Goal: Task Accomplishment & Management: Manage account settings

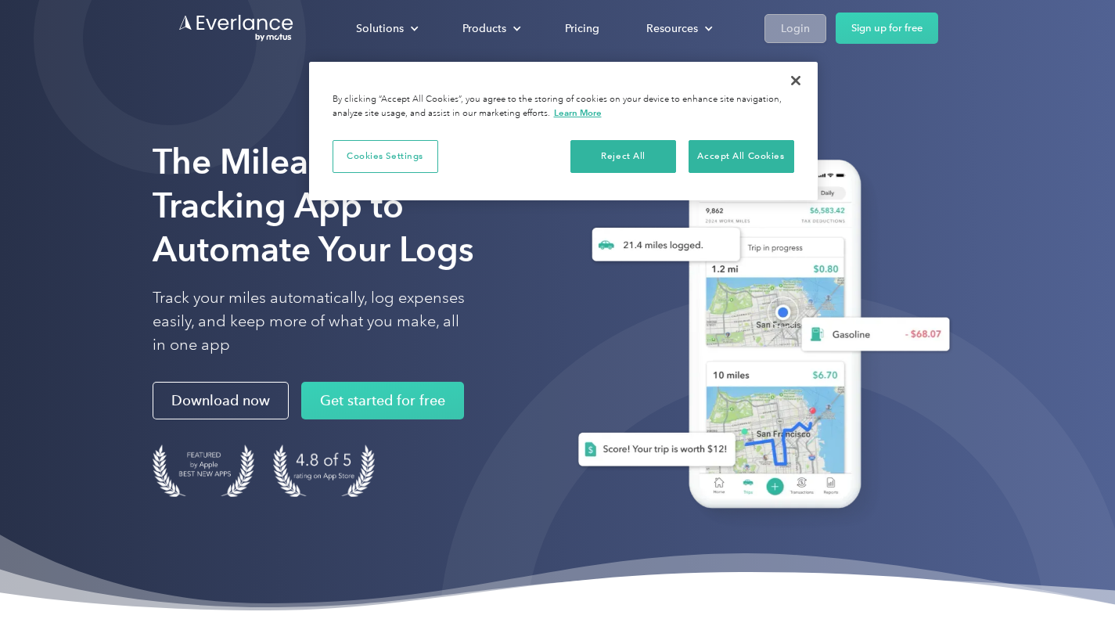
click at [792, 26] on div "Login" at bounding box center [795, 29] width 29 height 20
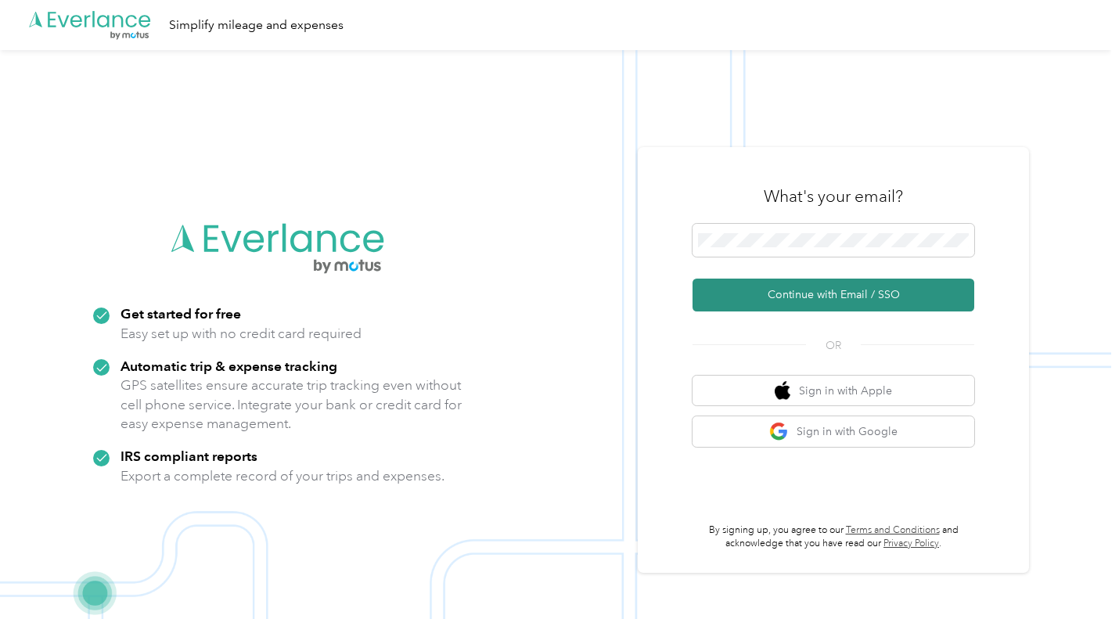
click at [771, 308] on button "Continue with Email / SSO" at bounding box center [834, 295] width 282 height 33
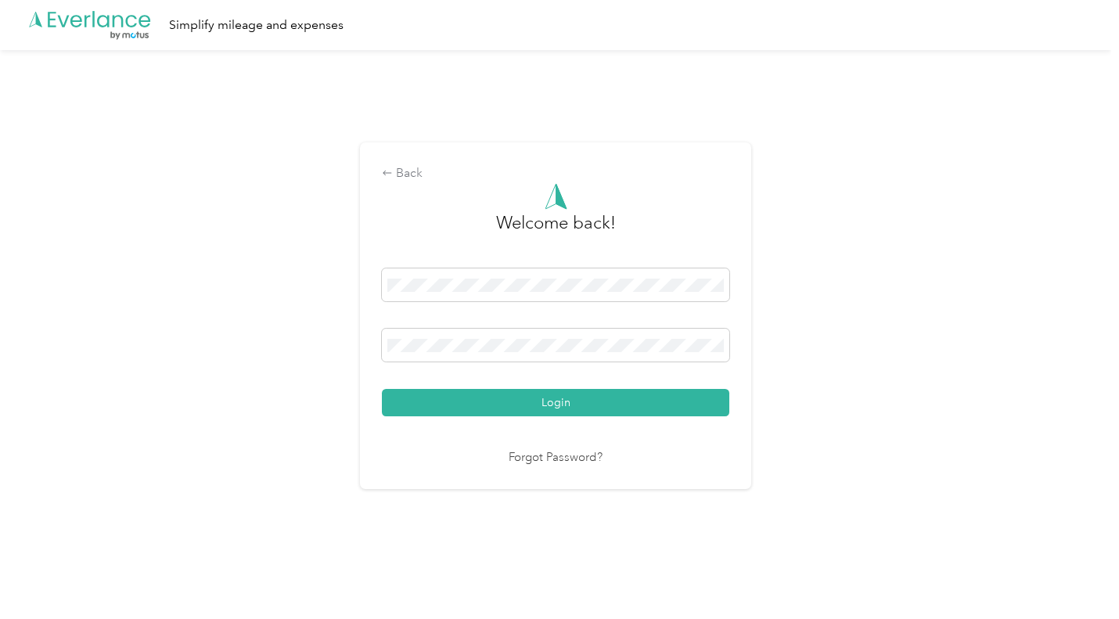
click at [382, 389] on button "Login" at bounding box center [555, 402] width 347 height 27
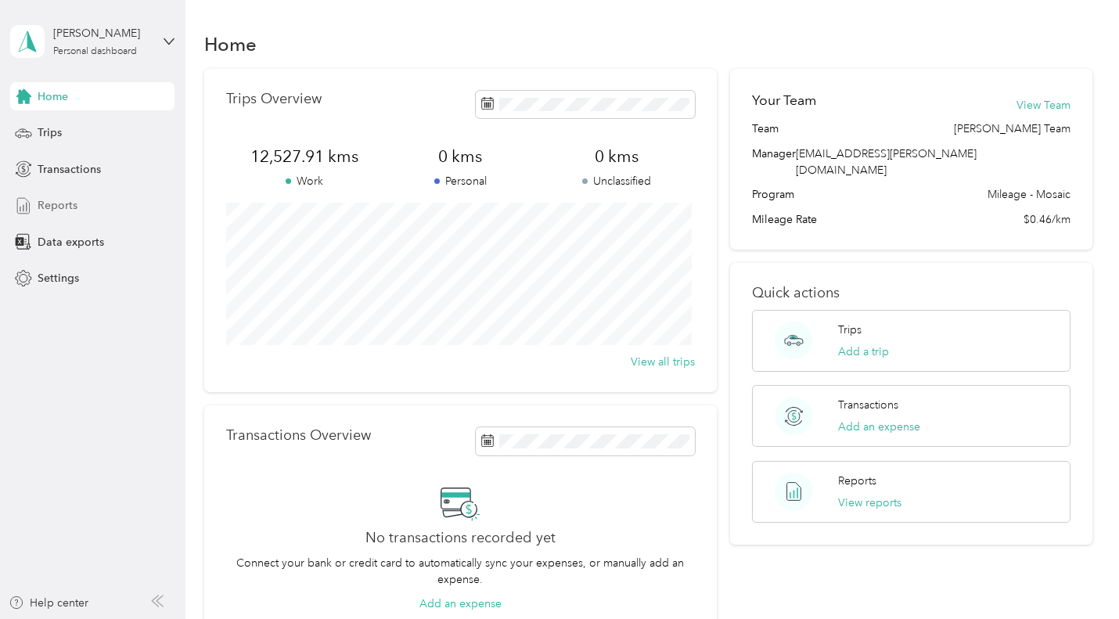
click at [52, 202] on span "Reports" at bounding box center [58, 205] width 40 height 16
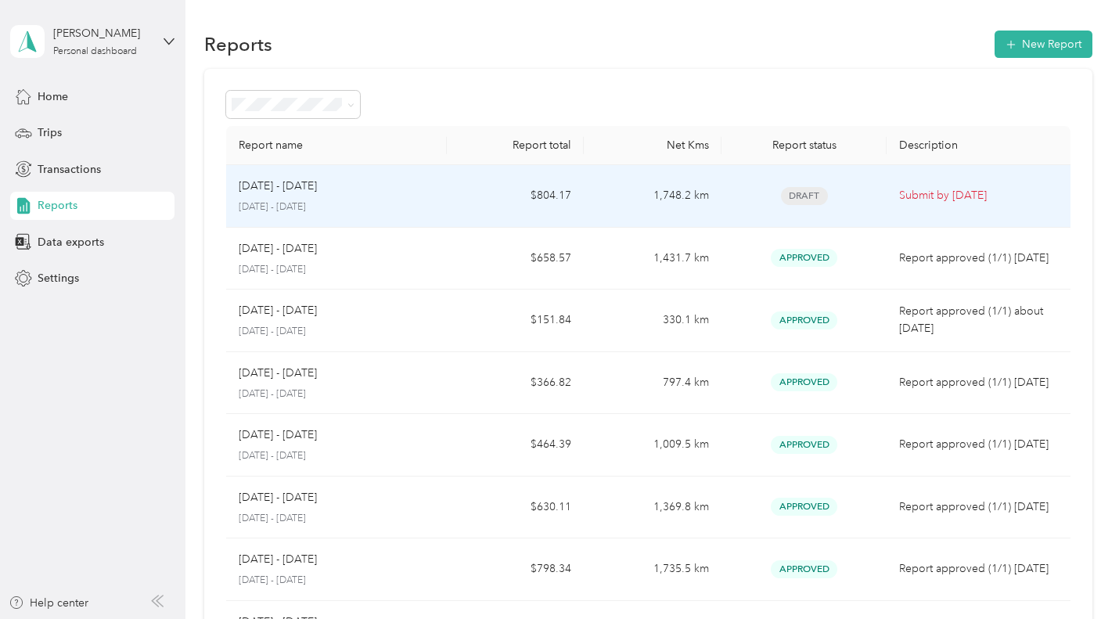
click at [316, 210] on p "[DATE] - [DATE]" at bounding box center [336, 207] width 195 height 14
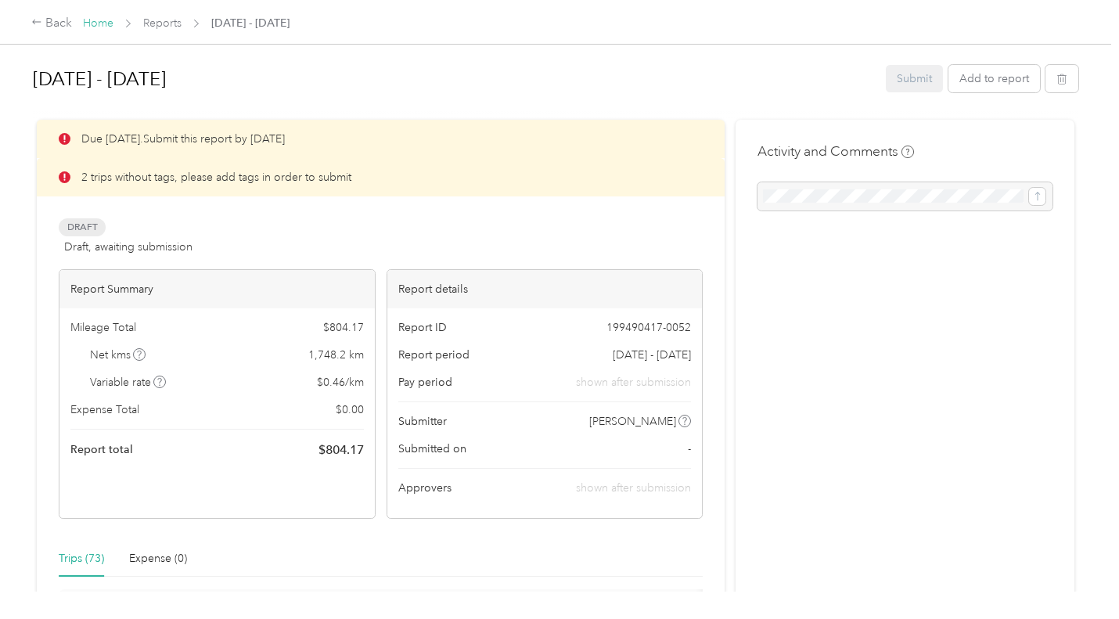
click at [92, 23] on link "Home" at bounding box center [98, 22] width 31 height 13
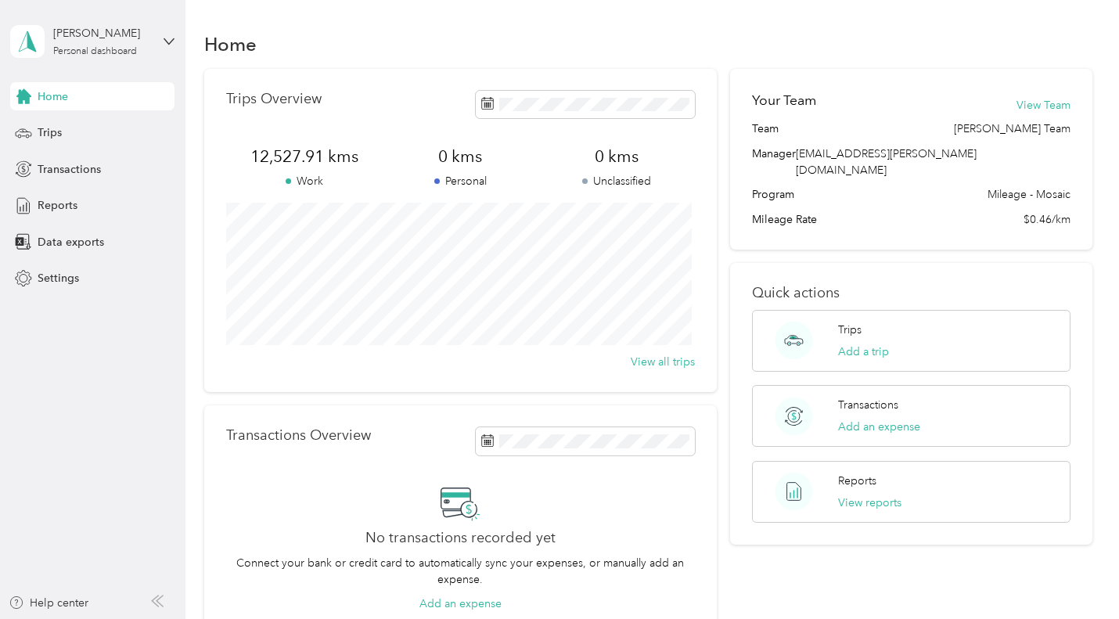
drag, startPoint x: 46, startPoint y: 204, endPoint x: 198, endPoint y: 251, distance: 158.9
click at [46, 204] on span "Reports" at bounding box center [58, 205] width 40 height 16
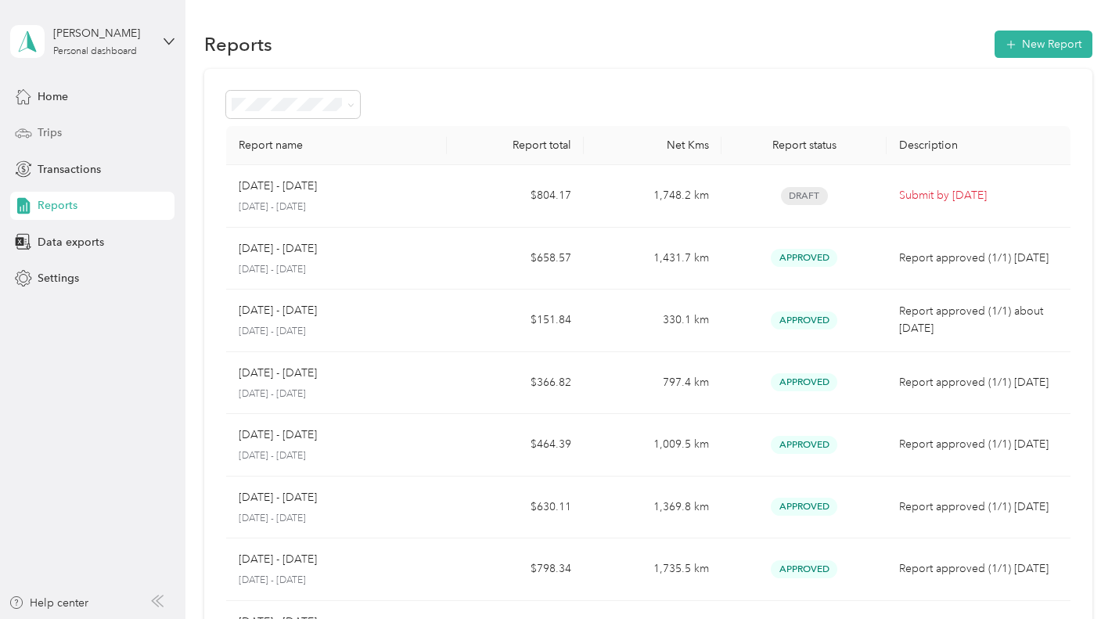
click at [74, 128] on div "Trips" at bounding box center [92, 133] width 164 height 28
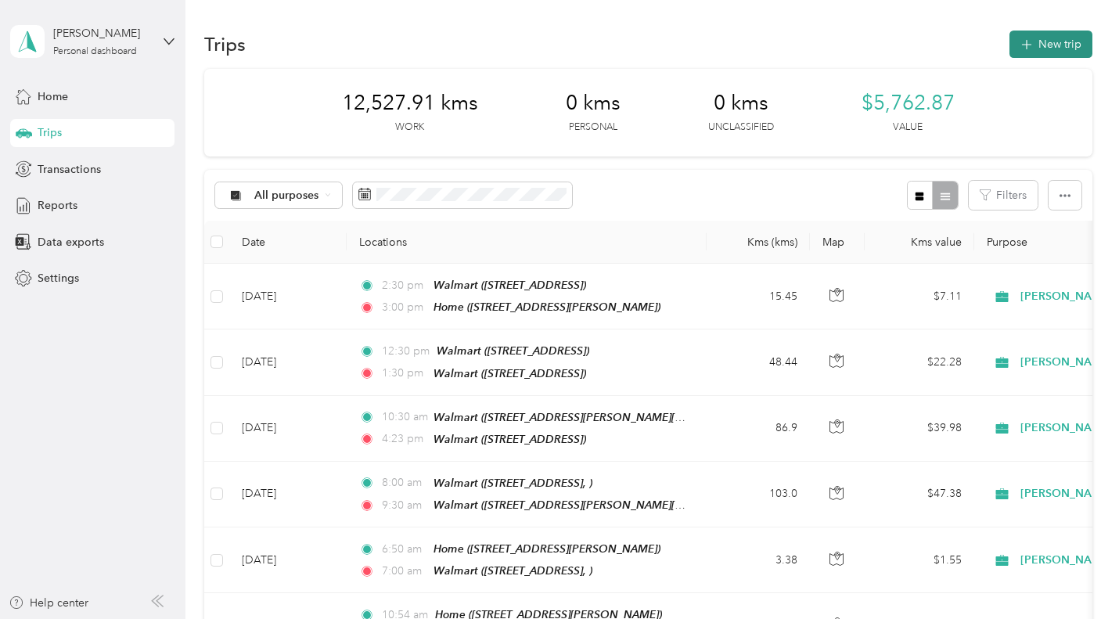
click at [1025, 40] on icon "button" at bounding box center [1026, 45] width 18 height 18
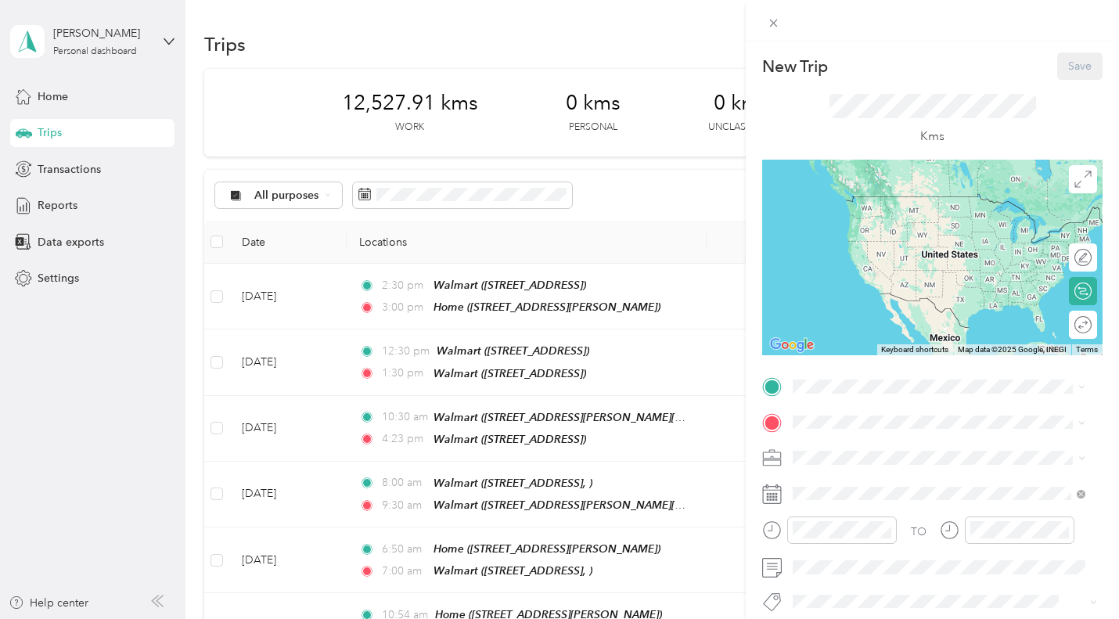
click at [861, 326] on li "Home [STREET_ADDRESS][PERSON_NAME]" at bounding box center [939, 300] width 304 height 49
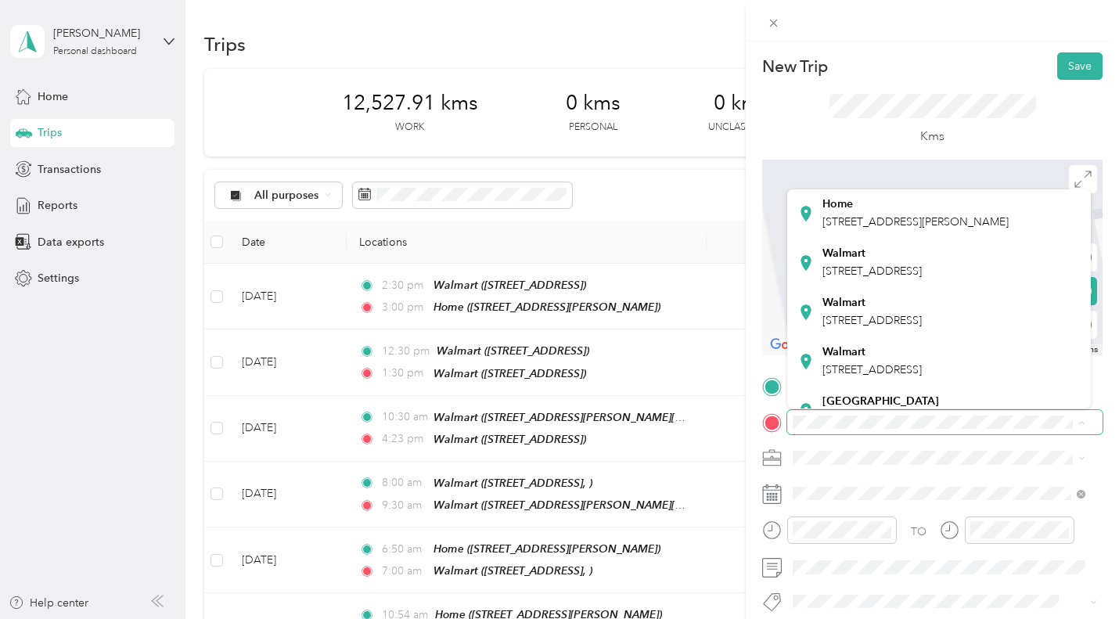
scroll to position [157, 0]
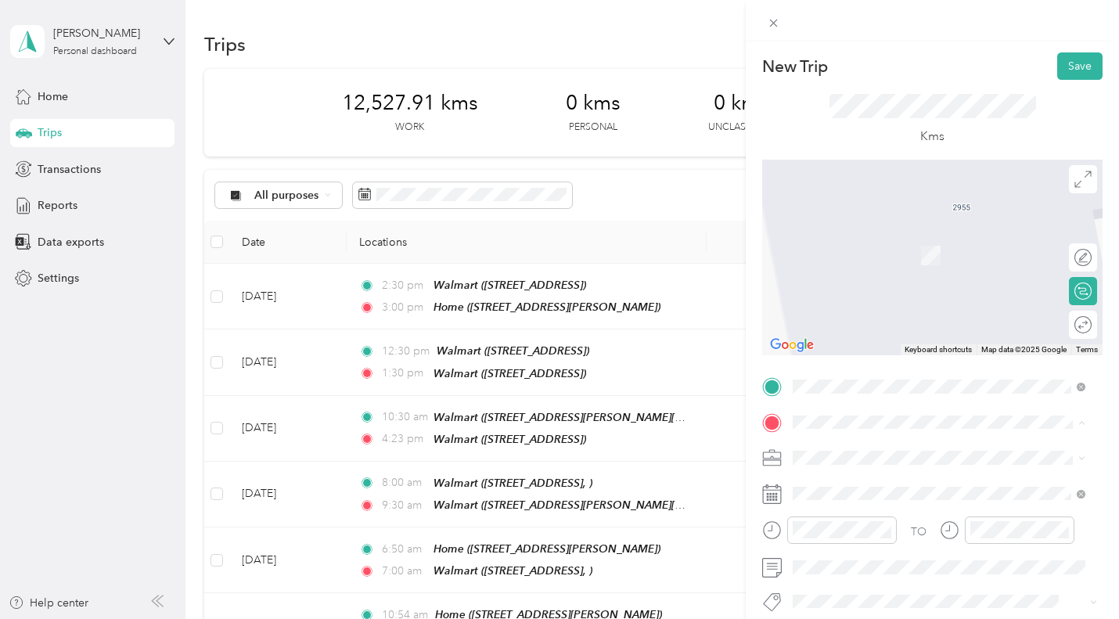
click at [855, 353] on div "Walmart [STREET_ADDRESS]" at bounding box center [871, 336] width 99 height 33
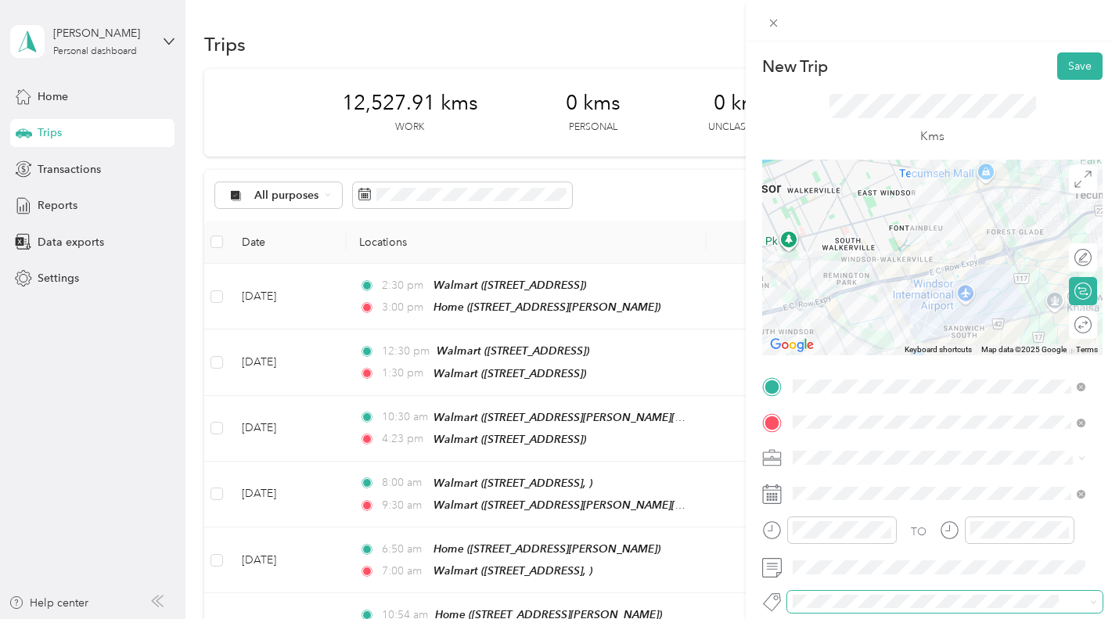
click at [832, 609] on span at bounding box center [931, 601] width 289 height 16
click at [848, 544] on ol "Rt - Walmart Corp Project Wt Timex Walmart Coverage Wt - Walmart Corporate Proj…" at bounding box center [939, 513] width 304 height 151
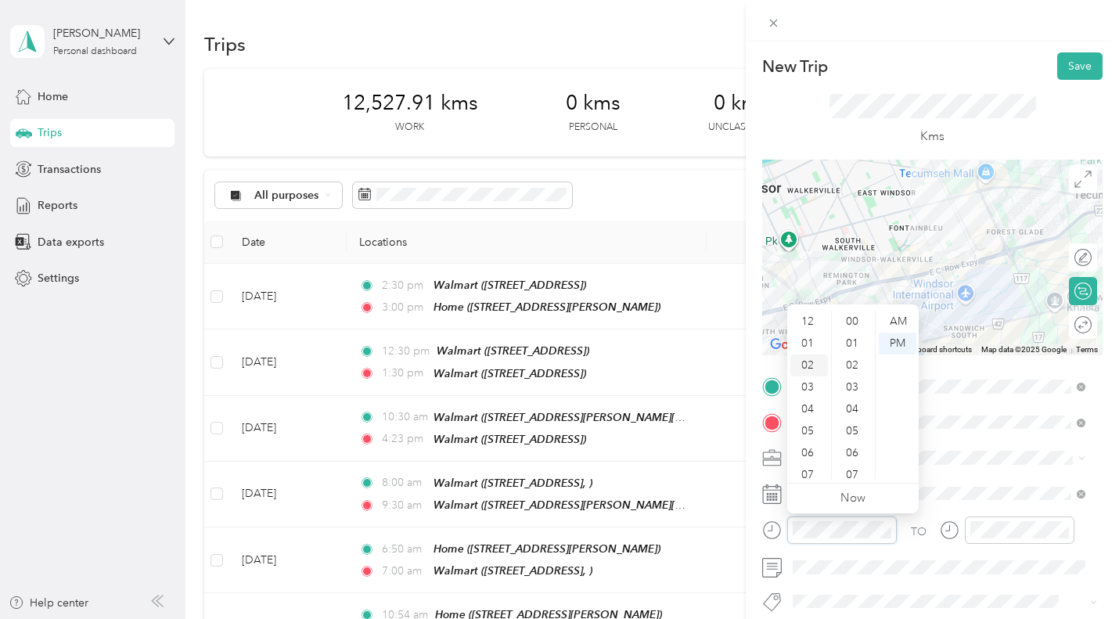
scroll to position [679, 0]
click at [812, 438] on div "07" at bounding box center [809, 431] width 38 height 22
click at [855, 316] on div "00" at bounding box center [854, 322] width 38 height 22
click at [898, 323] on div "AM" at bounding box center [898, 322] width 38 height 22
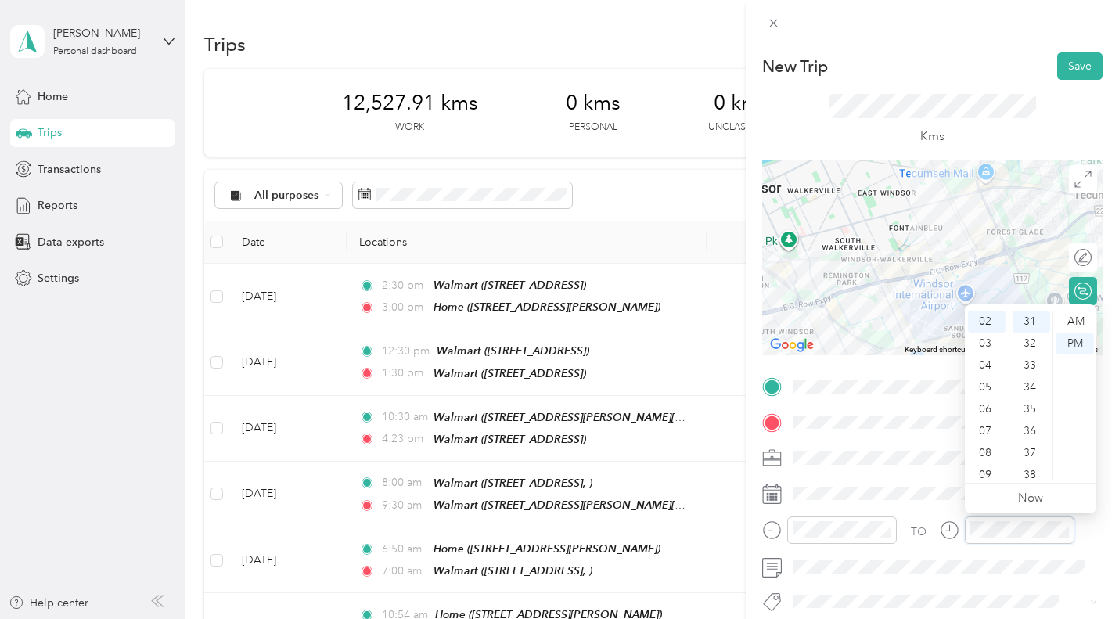
scroll to position [679, 0]
click at [983, 427] on div "07" at bounding box center [987, 431] width 38 height 22
click at [1031, 463] on div "10" at bounding box center [1032, 463] width 38 height 22
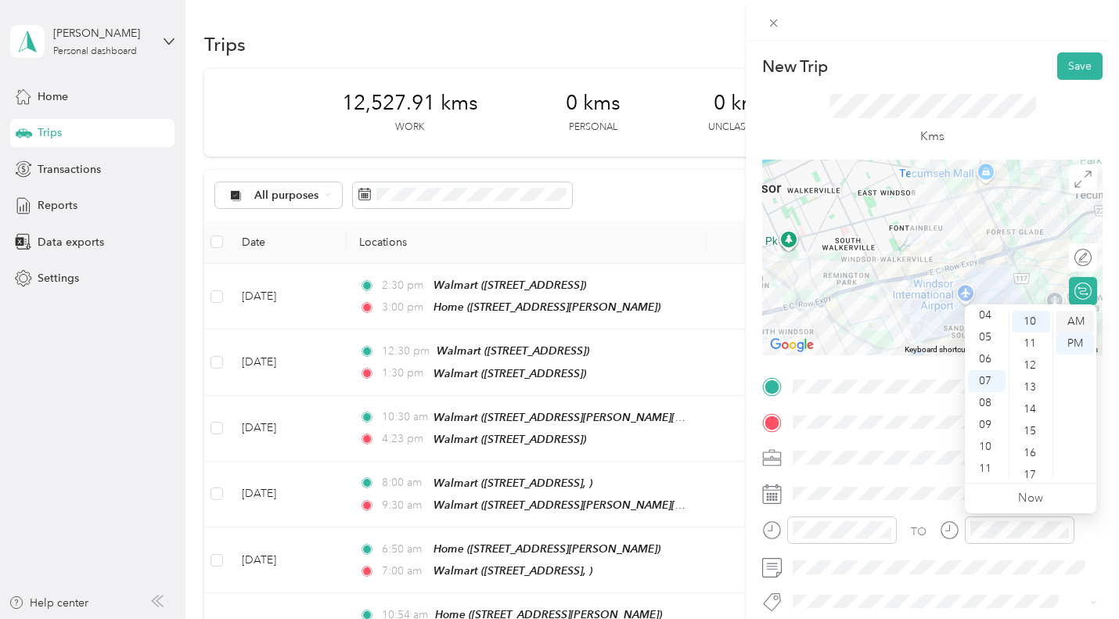
click at [1079, 319] on div "AM" at bounding box center [1075, 322] width 38 height 22
click at [1080, 325] on div "AM" at bounding box center [1075, 322] width 38 height 22
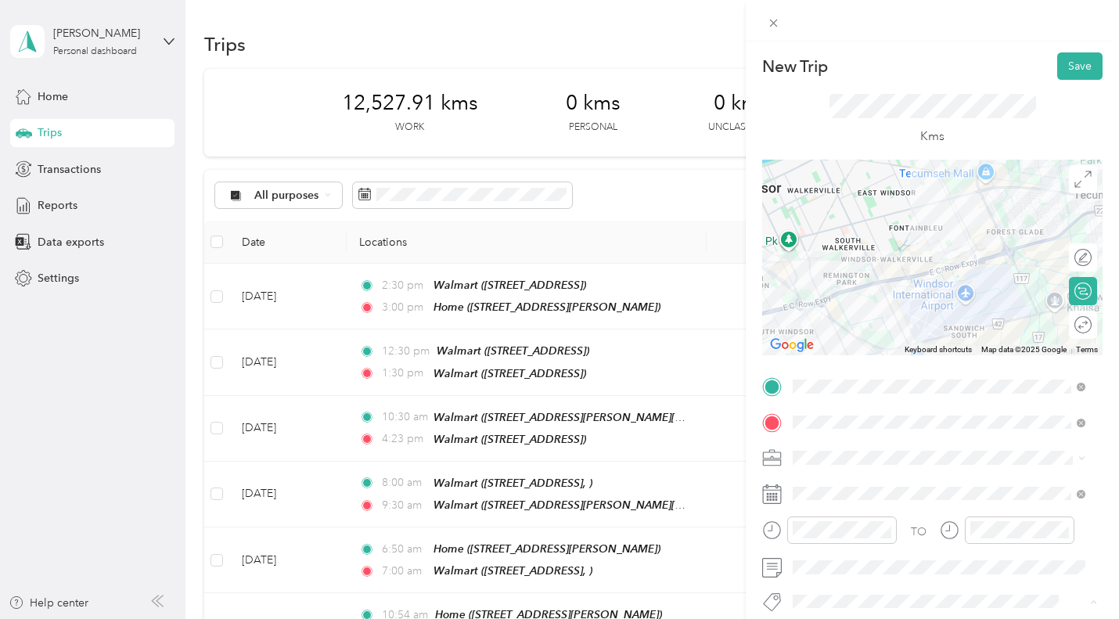
click at [847, 540] on span "Wt Walmart Signage" at bounding box center [855, 544] width 92 height 14
click at [1060, 57] on button "Save" at bounding box center [1079, 65] width 45 height 27
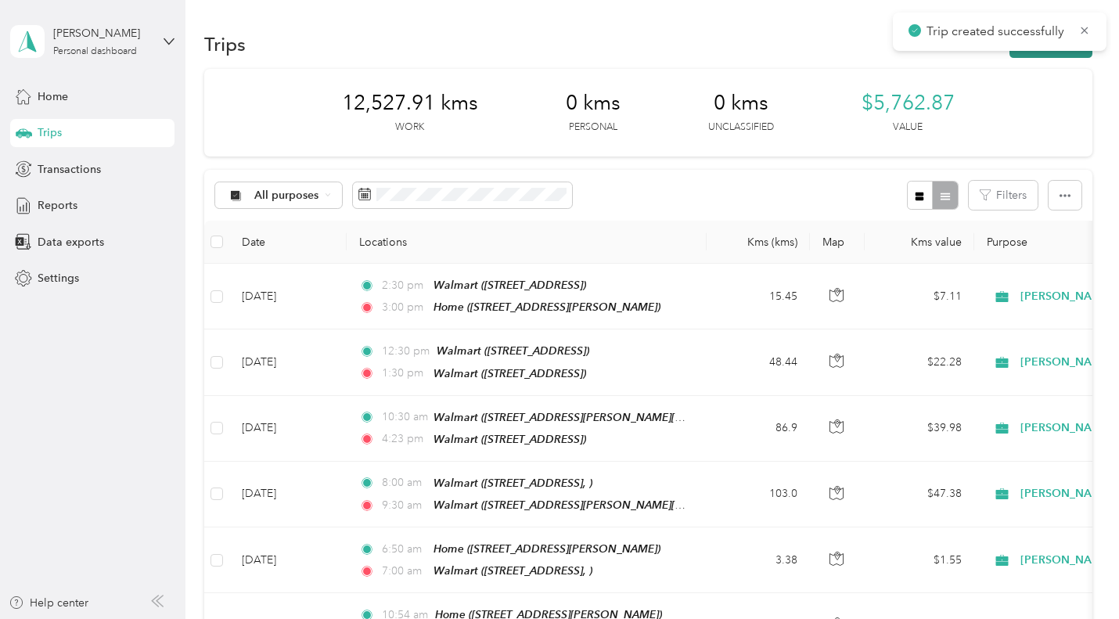
click at [1032, 52] on button "New trip" at bounding box center [1051, 44] width 83 height 27
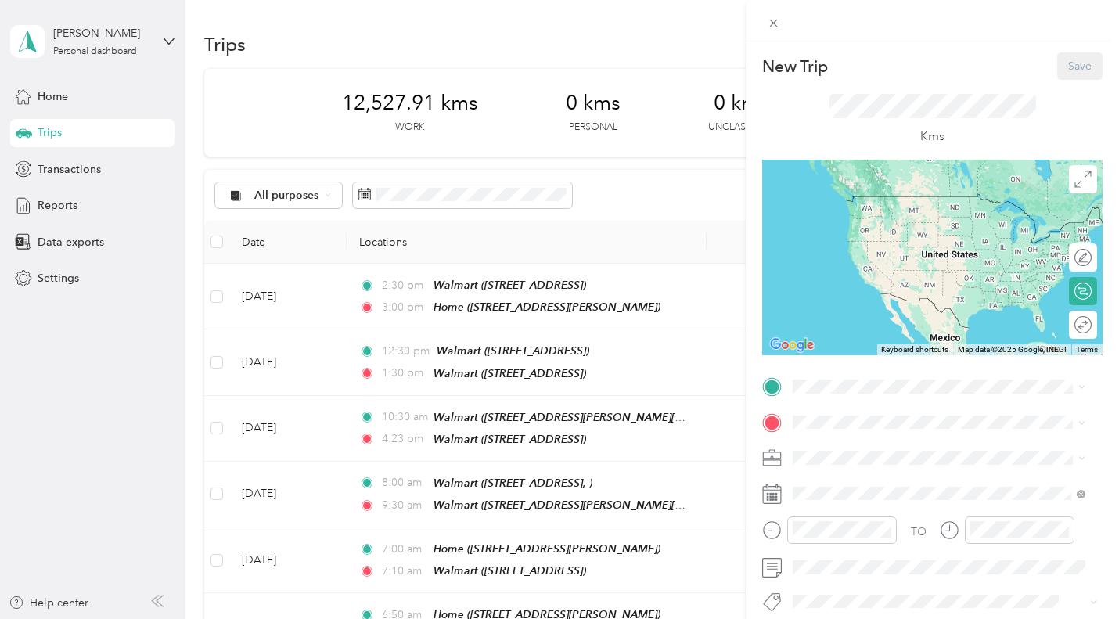
click at [285, 293] on div "New Trip Save This trip cannot be edited because it is either under review, app…" at bounding box center [559, 309] width 1119 height 619
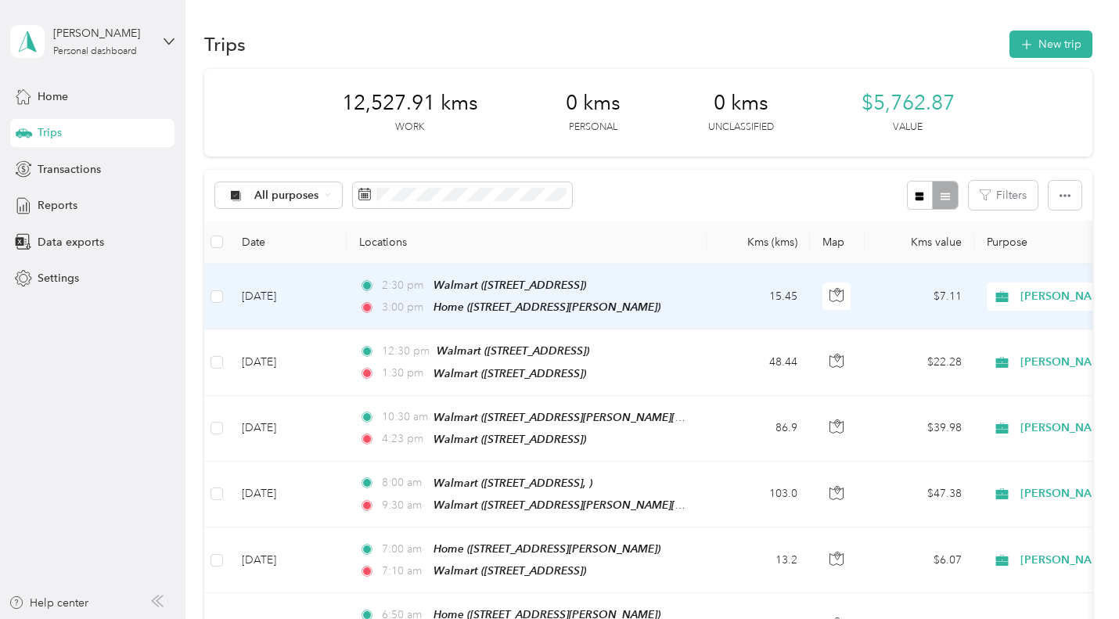
click at [707, 328] on td "2:30 pm Walmart ([STREET_ADDRESS]) 3:00 pm Home ([STREET_ADDRESS][PERSON_NAME])" at bounding box center [527, 297] width 360 height 66
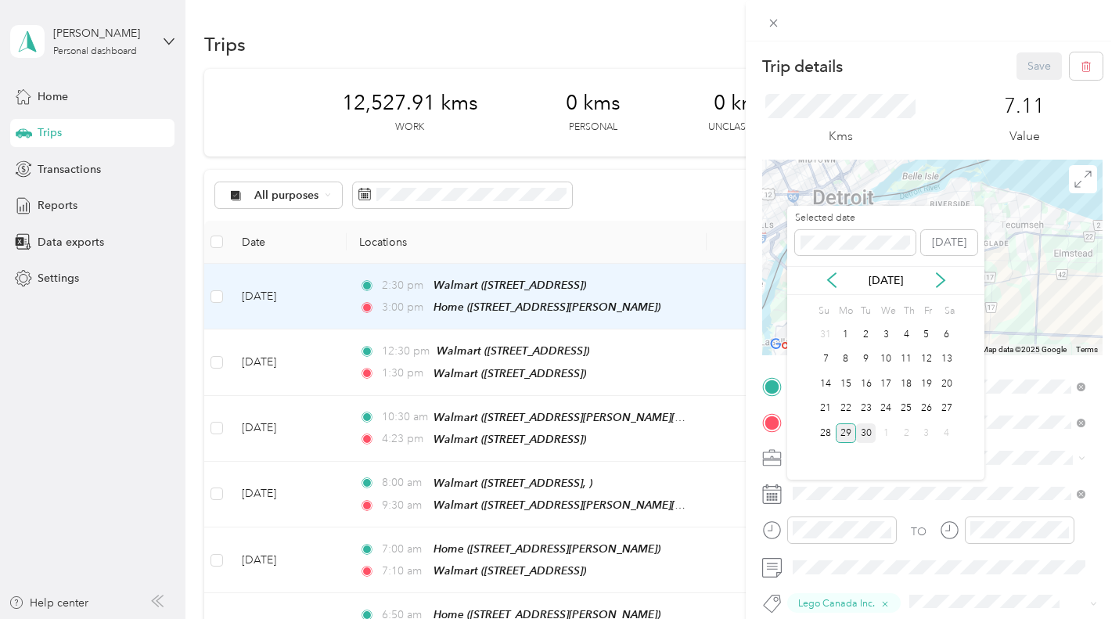
click at [864, 424] on div "30" at bounding box center [866, 433] width 20 height 20
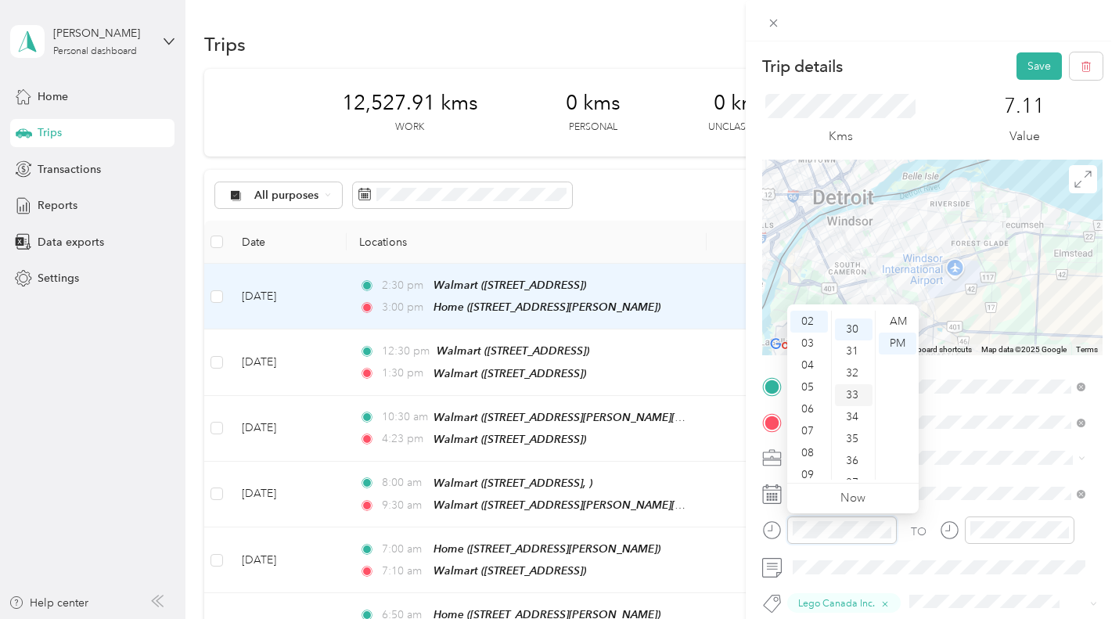
scroll to position [657, 0]
click at [818, 406] on div "06" at bounding box center [809, 409] width 38 height 22
click at [902, 322] on div "AM" at bounding box center [898, 322] width 38 height 22
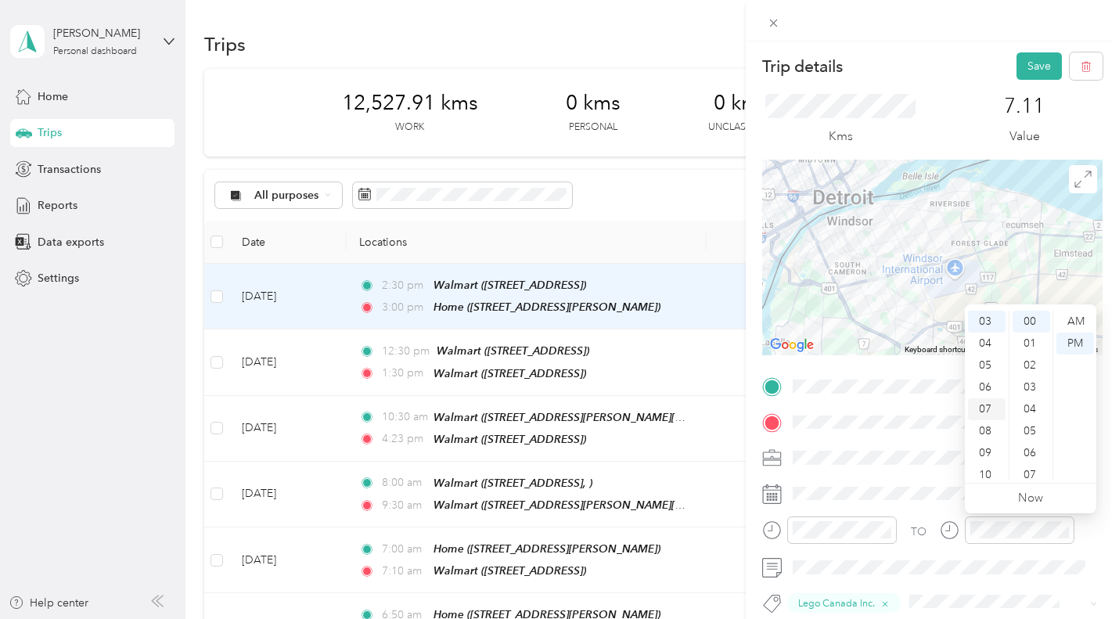
click at [995, 417] on div "07" at bounding box center [987, 409] width 38 height 22
click at [1071, 324] on div "AM" at bounding box center [1075, 322] width 38 height 22
click at [55, 92] on div "Trip details Save This trip cannot be edited because it is either under review,…" at bounding box center [559, 309] width 1119 height 619
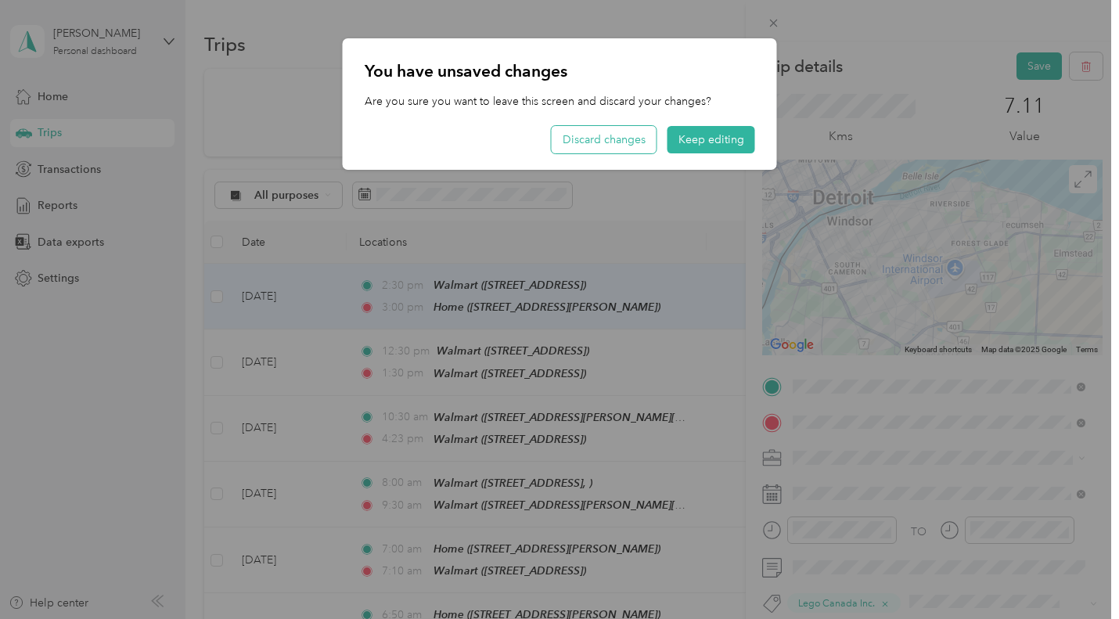
click at [595, 141] on button "Discard changes" at bounding box center [604, 139] width 105 height 27
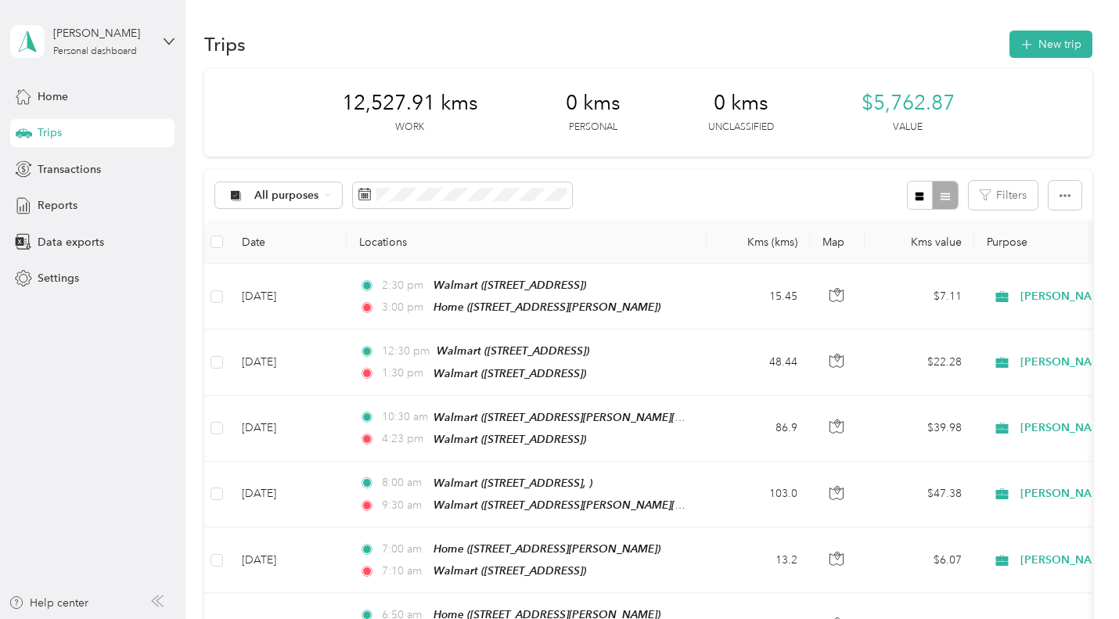
click at [1052, 44] on button "New trip" at bounding box center [1051, 44] width 83 height 27
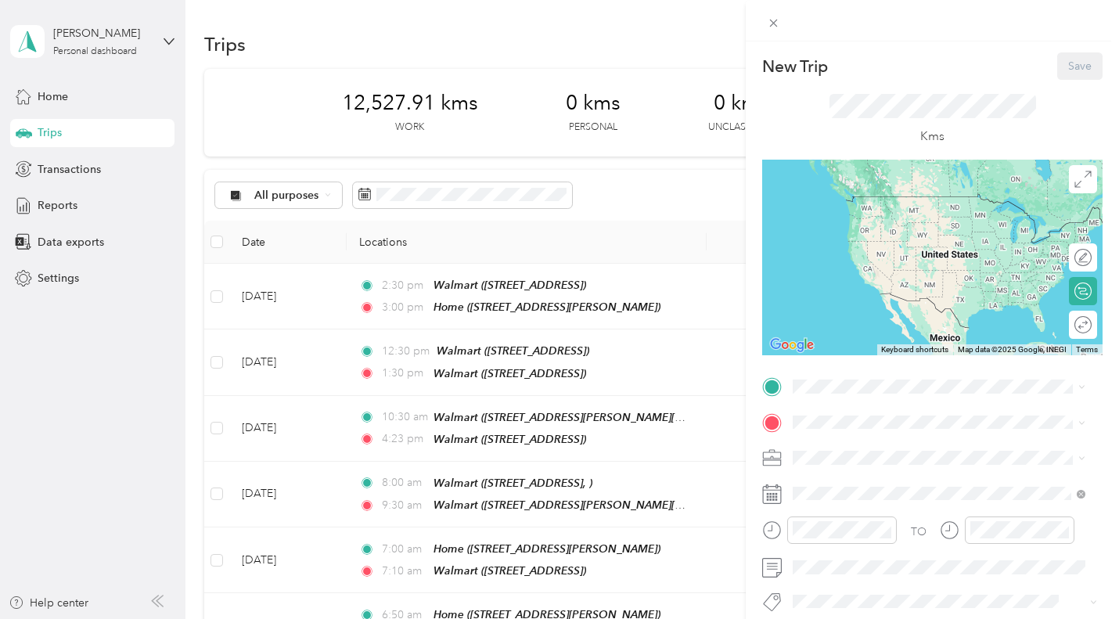
click at [868, 325] on span "[STREET_ADDRESS][PERSON_NAME]" at bounding box center [915, 317] width 186 height 13
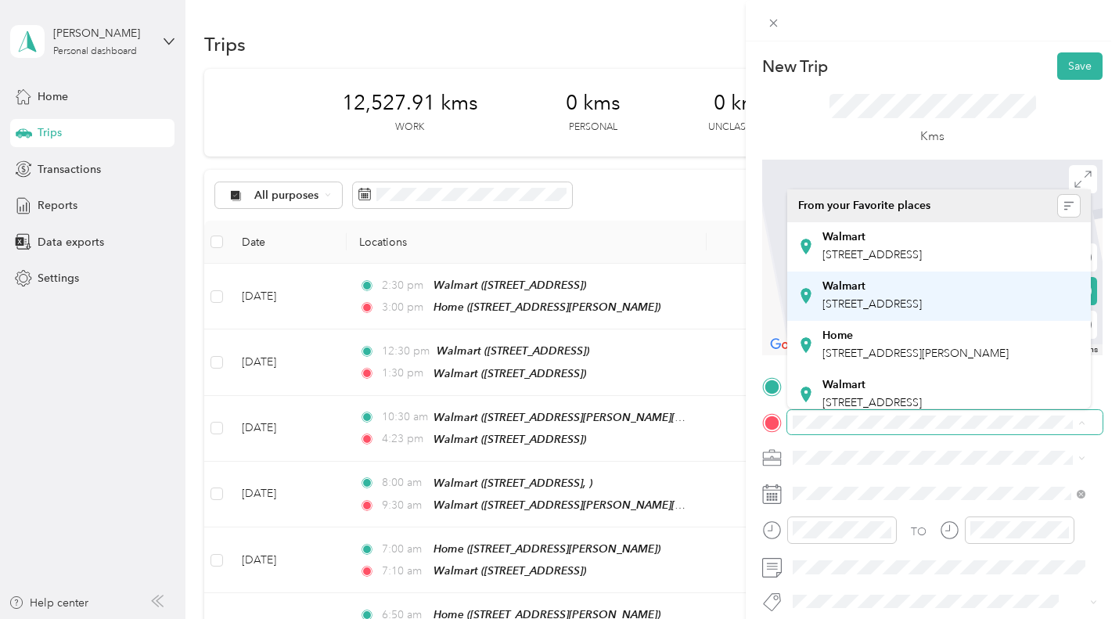
scroll to position [157, 0]
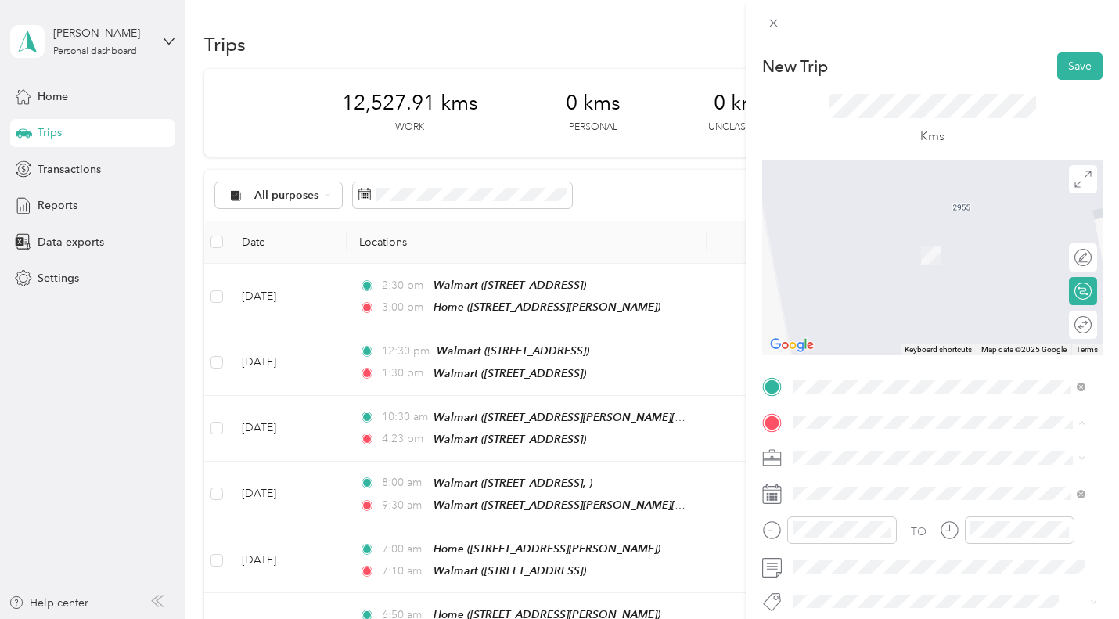
click at [866, 334] on div "Walmart" at bounding box center [871, 327] width 99 height 14
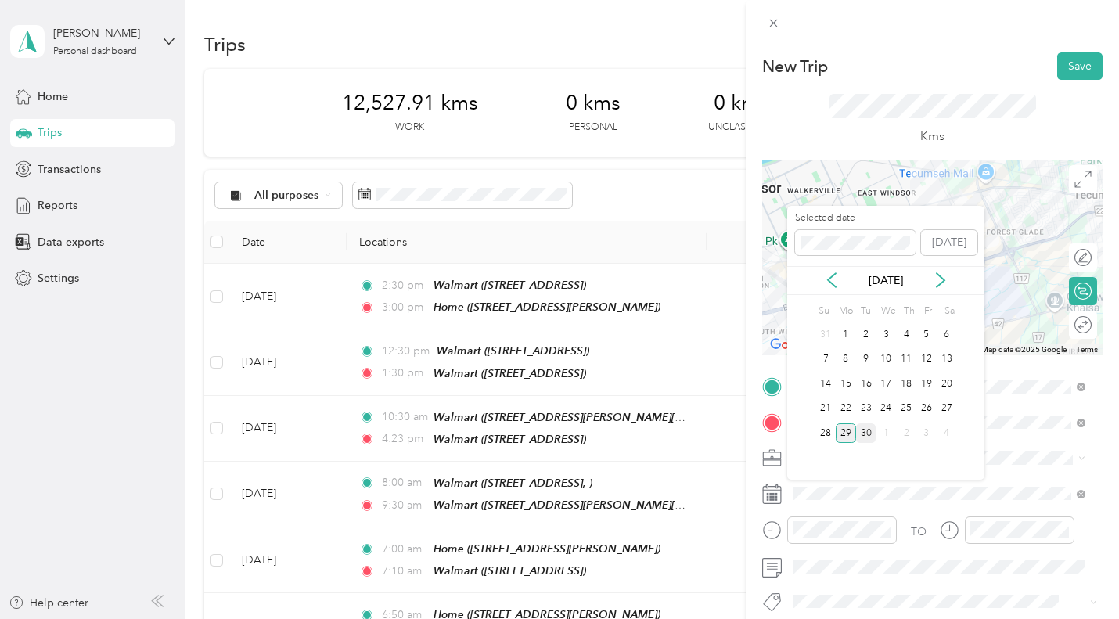
click at [862, 428] on div "30" at bounding box center [866, 433] width 20 height 20
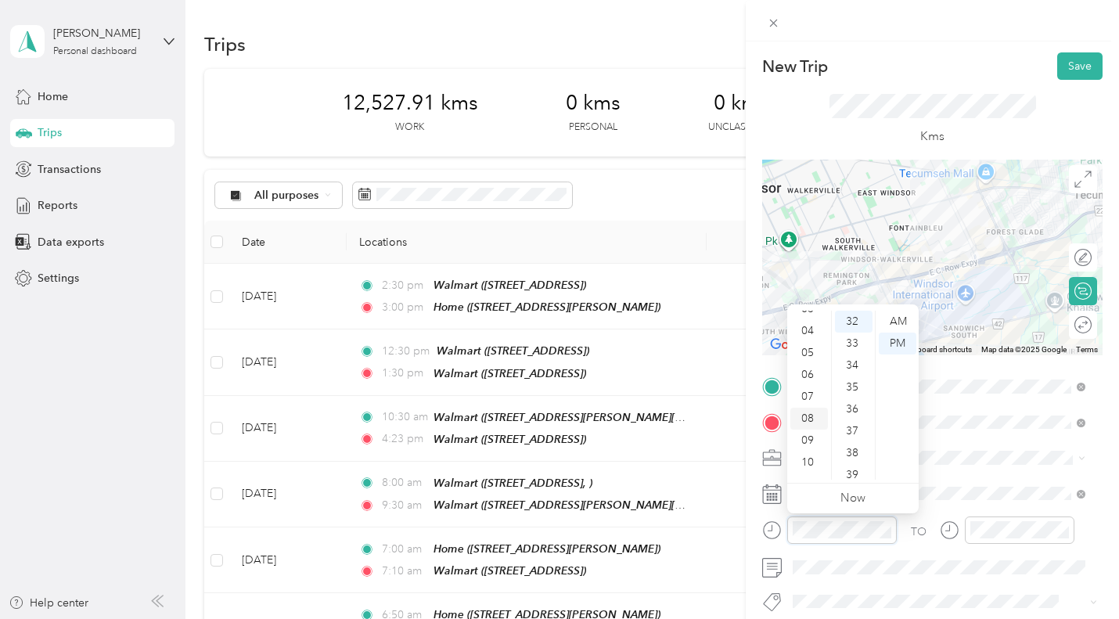
scroll to position [94, 0]
click at [810, 468] on div "11" at bounding box center [809, 469] width 38 height 22
click at [905, 323] on div "AM" at bounding box center [898, 322] width 38 height 22
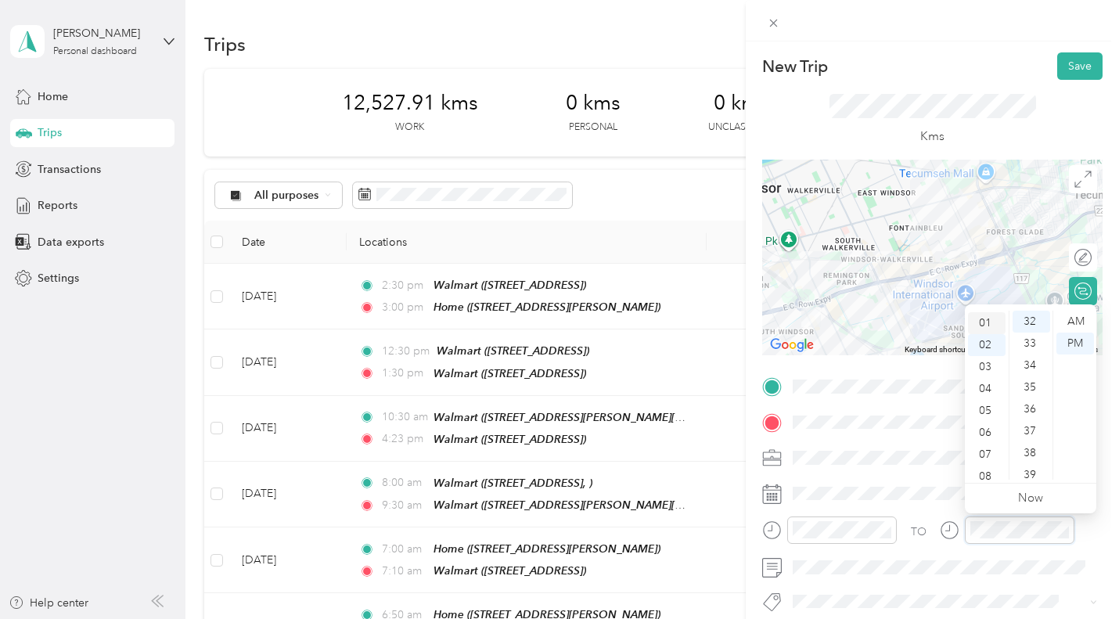
scroll to position [0, 0]
click at [984, 319] on div "12" at bounding box center [987, 322] width 38 height 22
click at [1028, 323] on div "00" at bounding box center [1032, 322] width 38 height 22
click at [1067, 349] on div "PM" at bounding box center [1075, 344] width 38 height 22
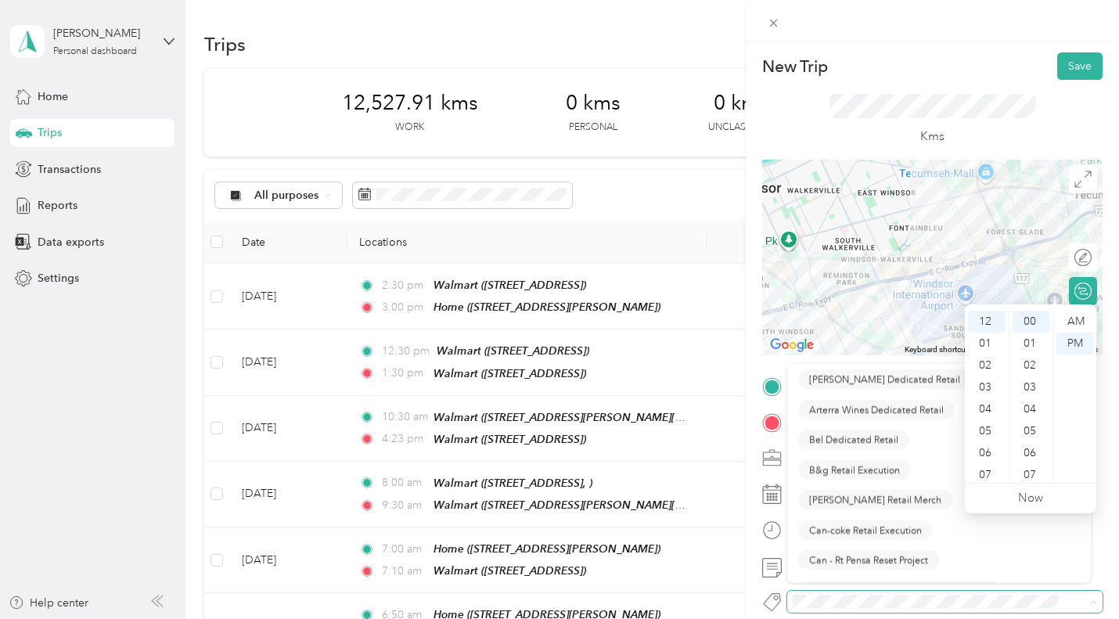
click at [826, 594] on span at bounding box center [931, 601] width 289 height 16
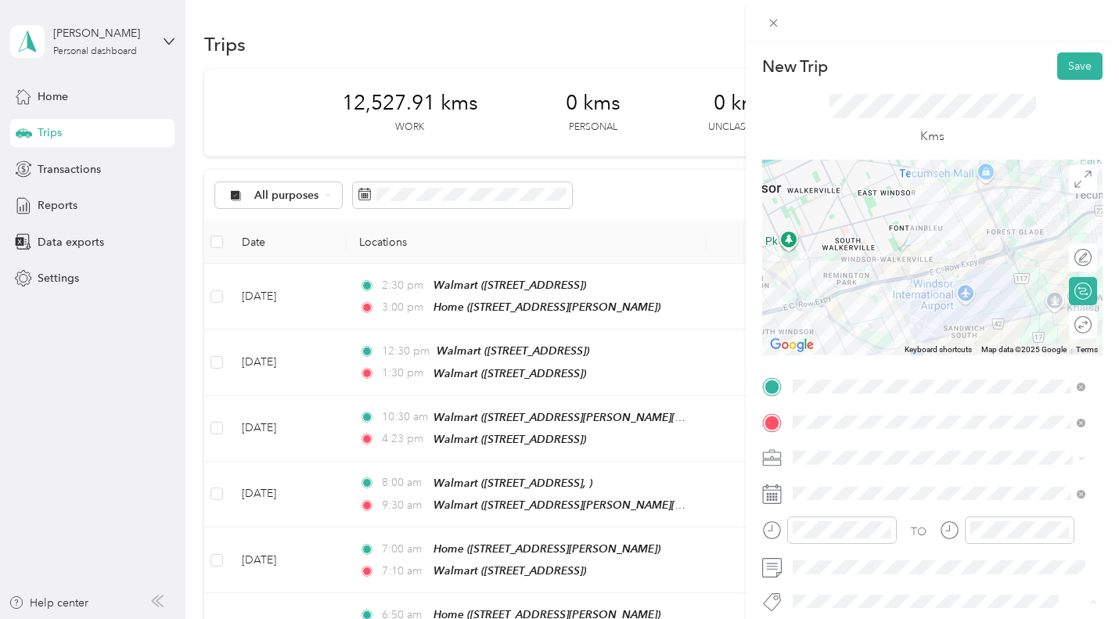
click at [863, 547] on ol "Rt - Walmart Corp Project Wt Timex Walmart Coverage Wt - Walmart Corporate Proj…" at bounding box center [939, 513] width 304 height 151
click at [1069, 59] on button "Save" at bounding box center [1079, 65] width 45 height 27
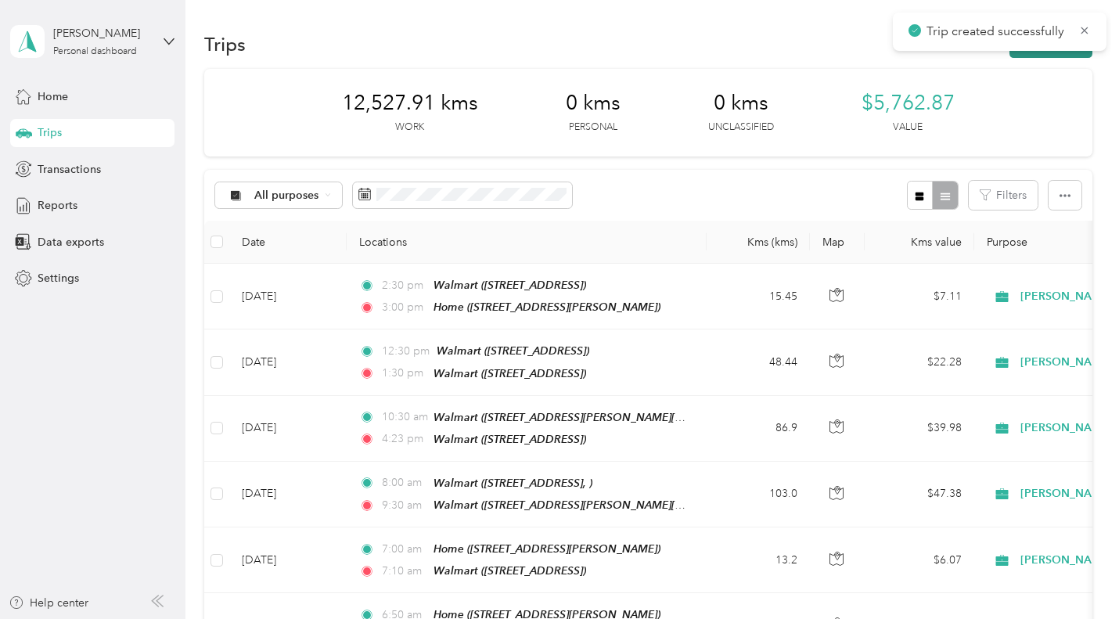
click at [1067, 55] on button "New trip" at bounding box center [1051, 44] width 83 height 27
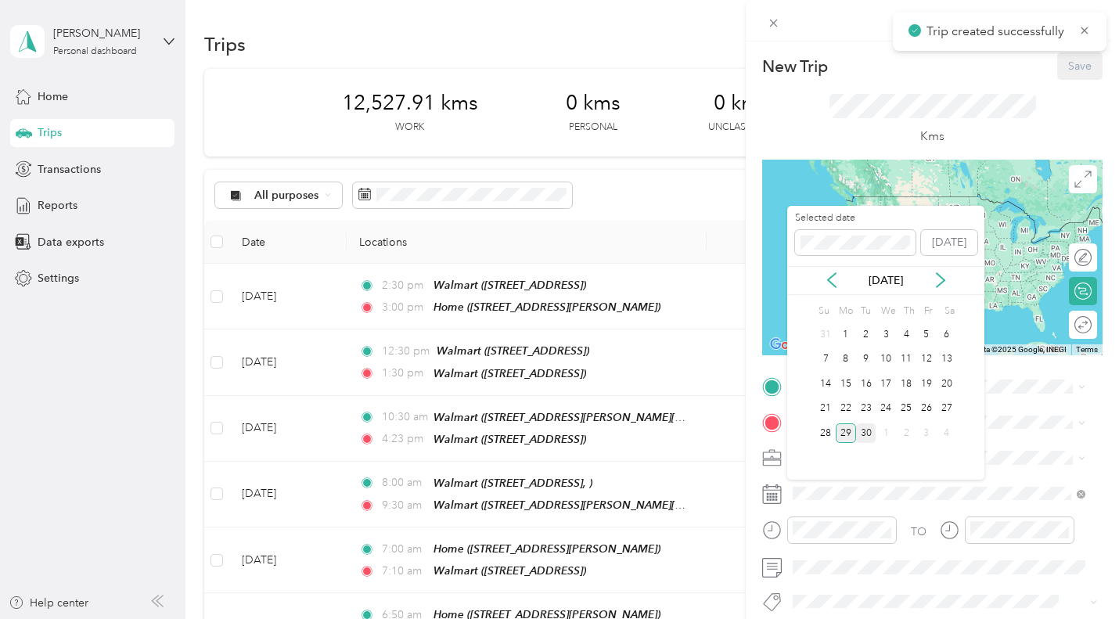
click at [863, 430] on div "30" at bounding box center [866, 433] width 20 height 20
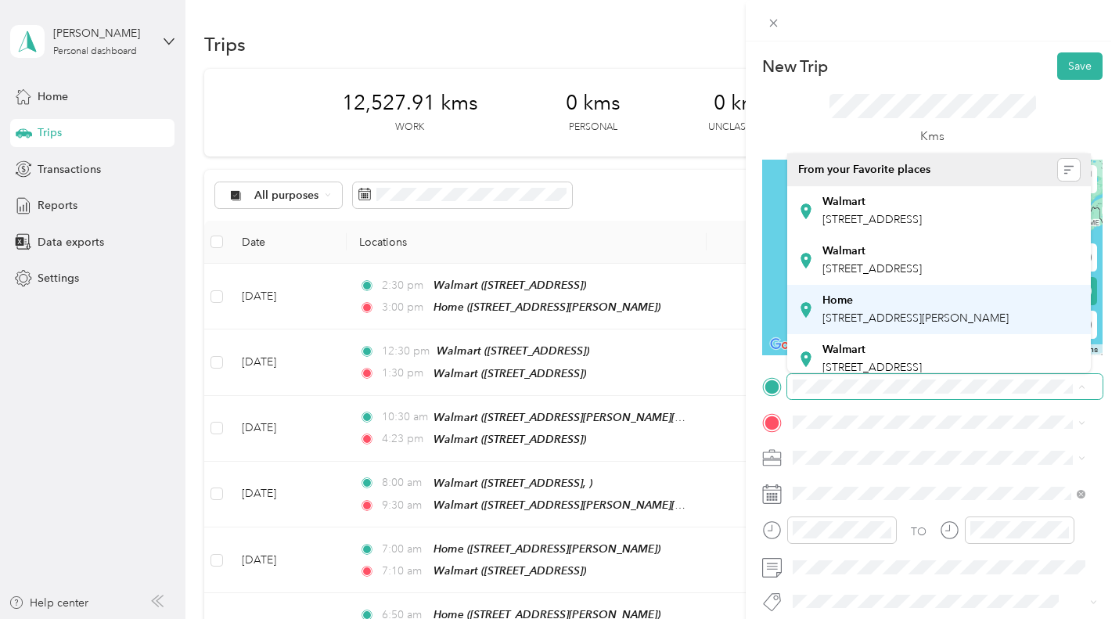
scroll to position [157, 0]
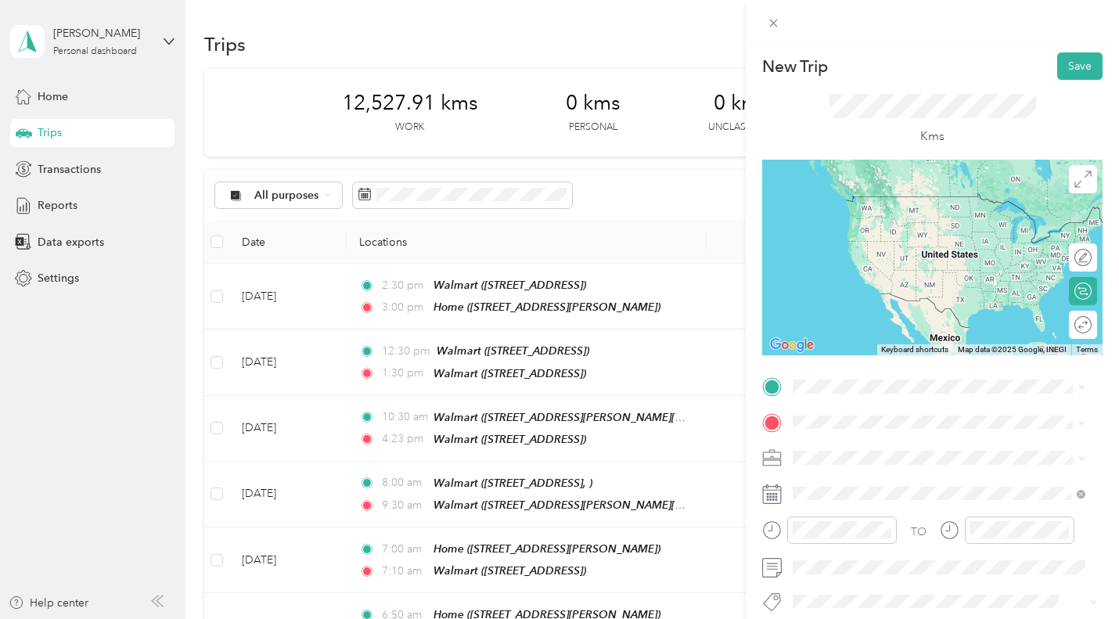
click at [866, 315] on span "[STREET_ADDRESS]" at bounding box center [871, 308] width 99 height 13
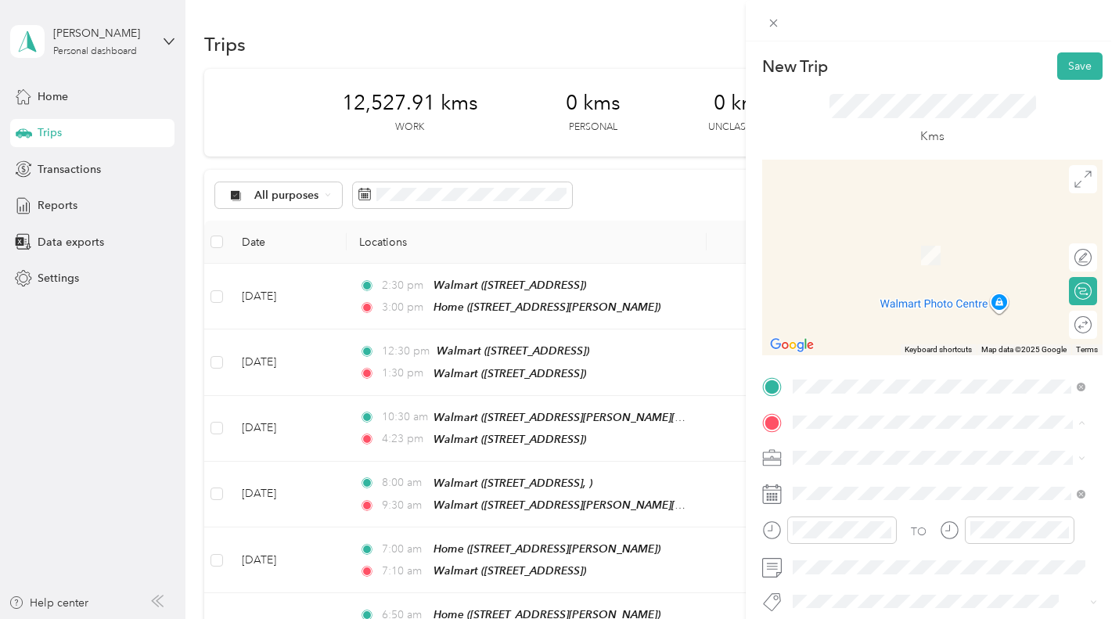
click at [849, 360] on span "[STREET_ADDRESS][PERSON_NAME]" at bounding box center [915, 353] width 186 height 13
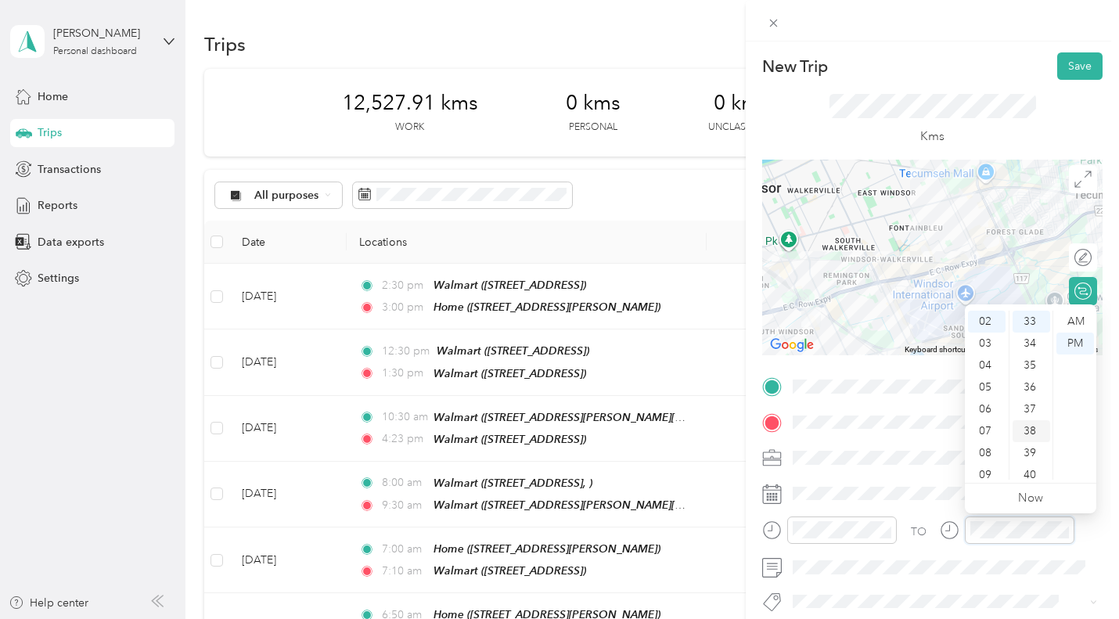
scroll to position [723, 0]
click at [987, 339] on div "03" at bounding box center [987, 344] width 38 height 22
click at [1032, 352] on div "20" at bounding box center [1032, 350] width 38 height 22
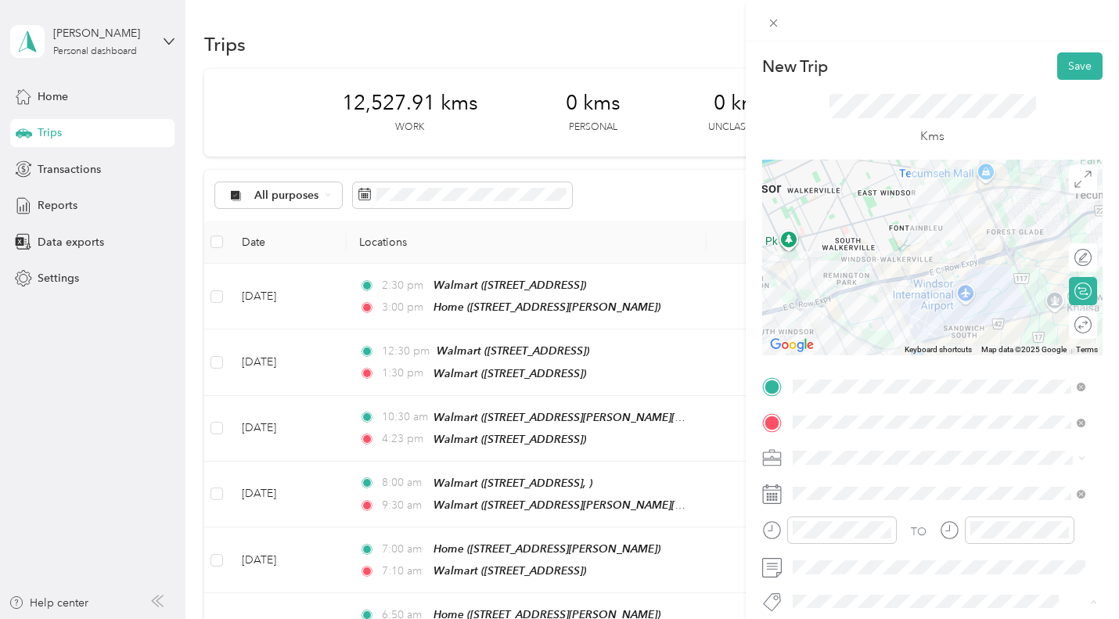
click at [848, 553] on button "Wt Walmart Signage" at bounding box center [854, 545] width 113 height 20
click at [1080, 64] on button "Save" at bounding box center [1079, 65] width 45 height 27
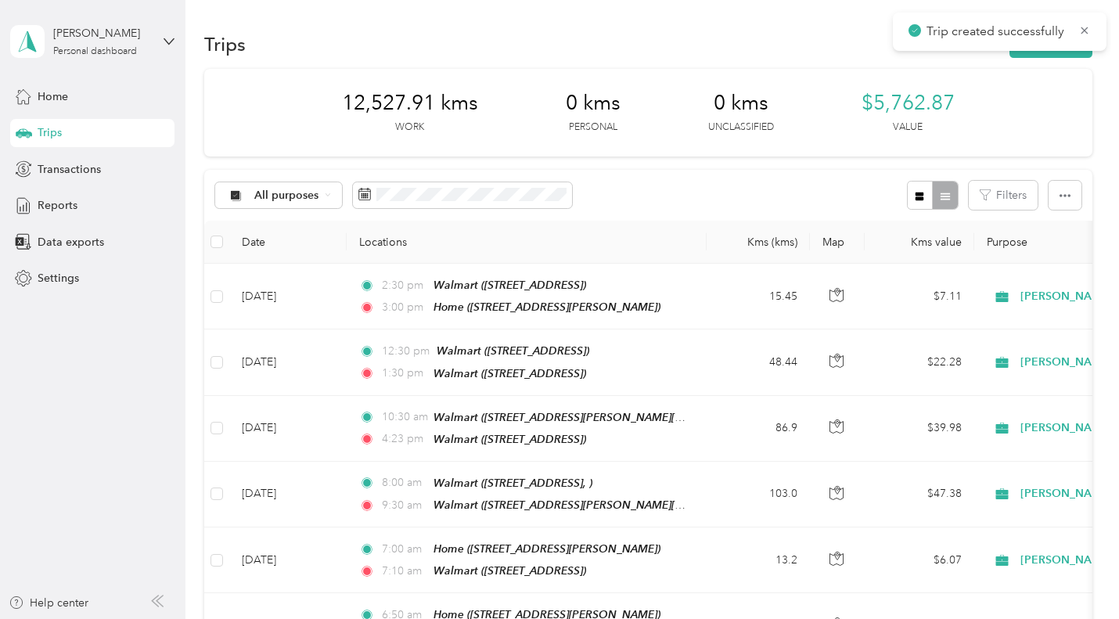
click at [67, 204] on span "Reports" at bounding box center [58, 205] width 40 height 16
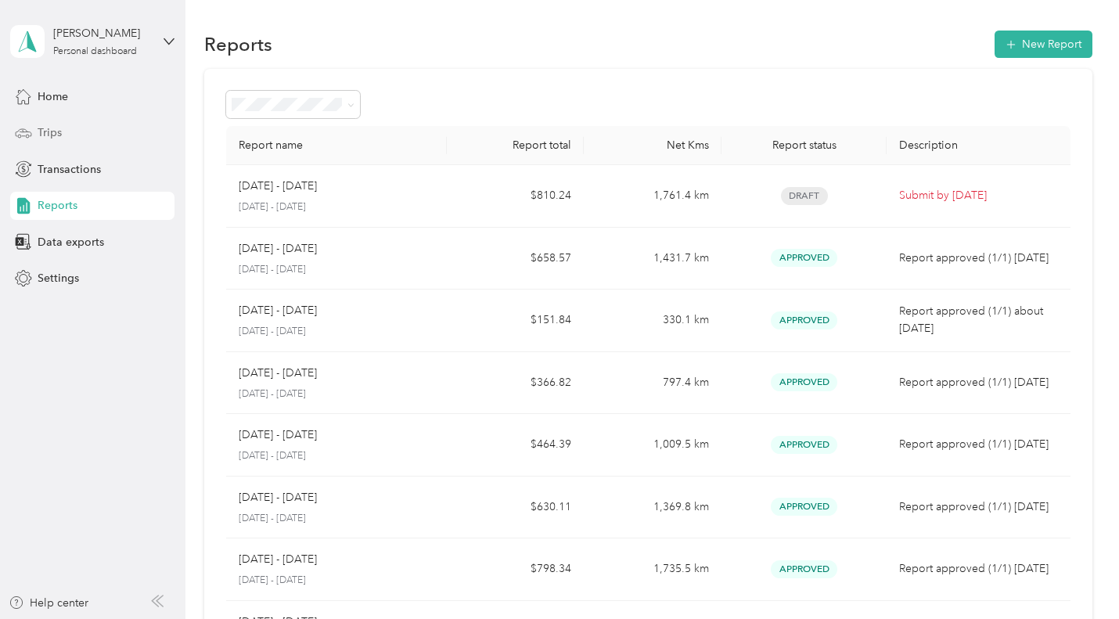
click at [57, 131] on span "Trips" at bounding box center [50, 132] width 24 height 16
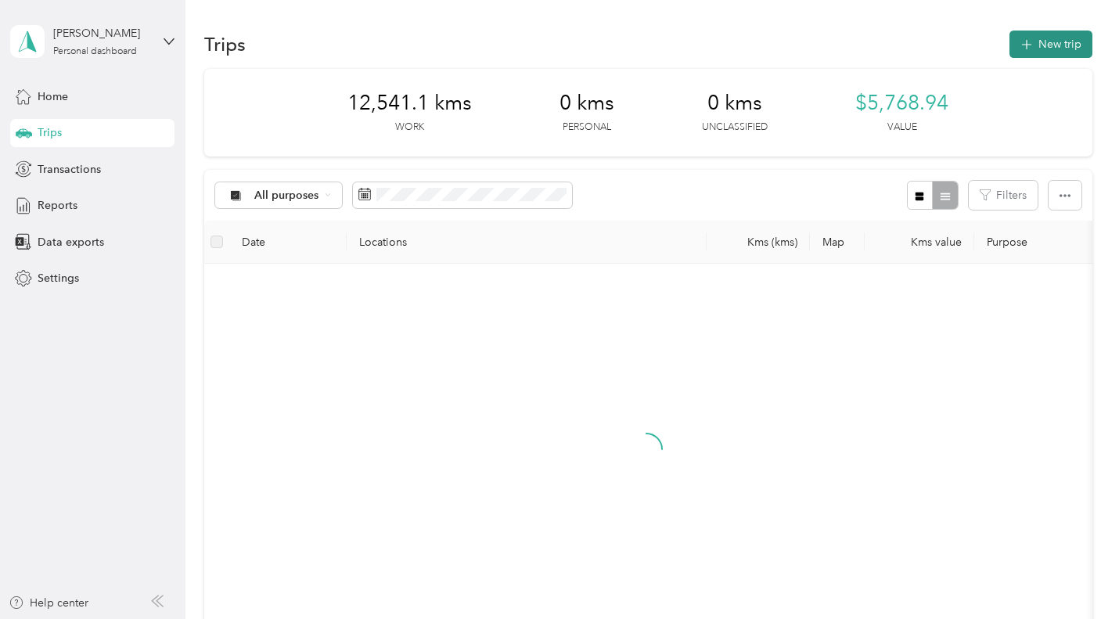
click at [1056, 37] on button "New trip" at bounding box center [1051, 44] width 83 height 27
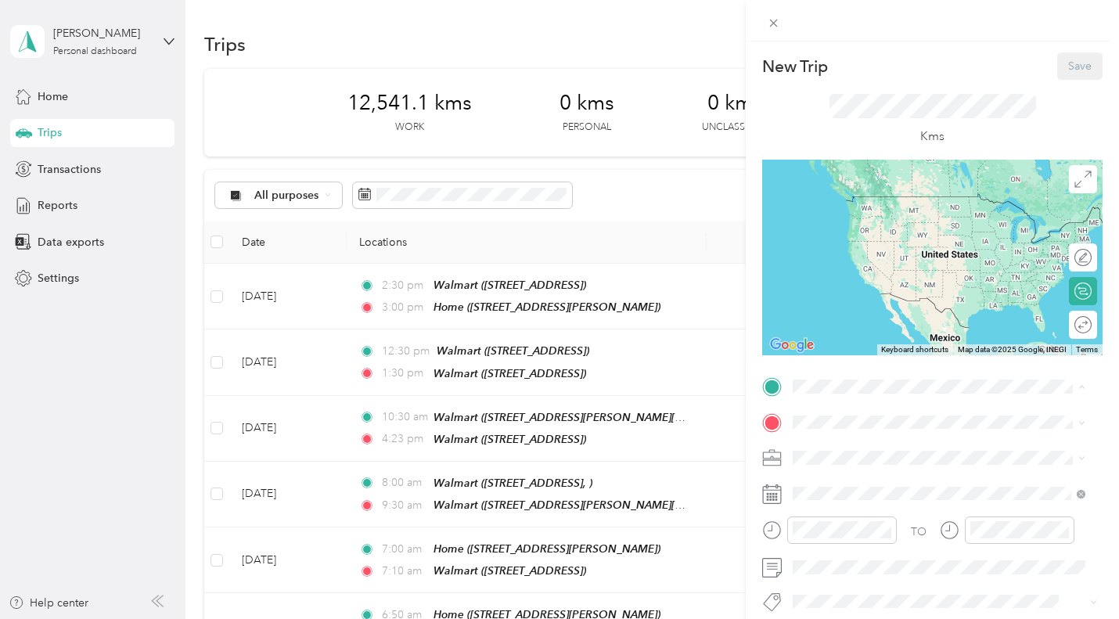
click at [849, 326] on div "Home [STREET_ADDRESS][PERSON_NAME]" at bounding box center [915, 309] width 186 height 33
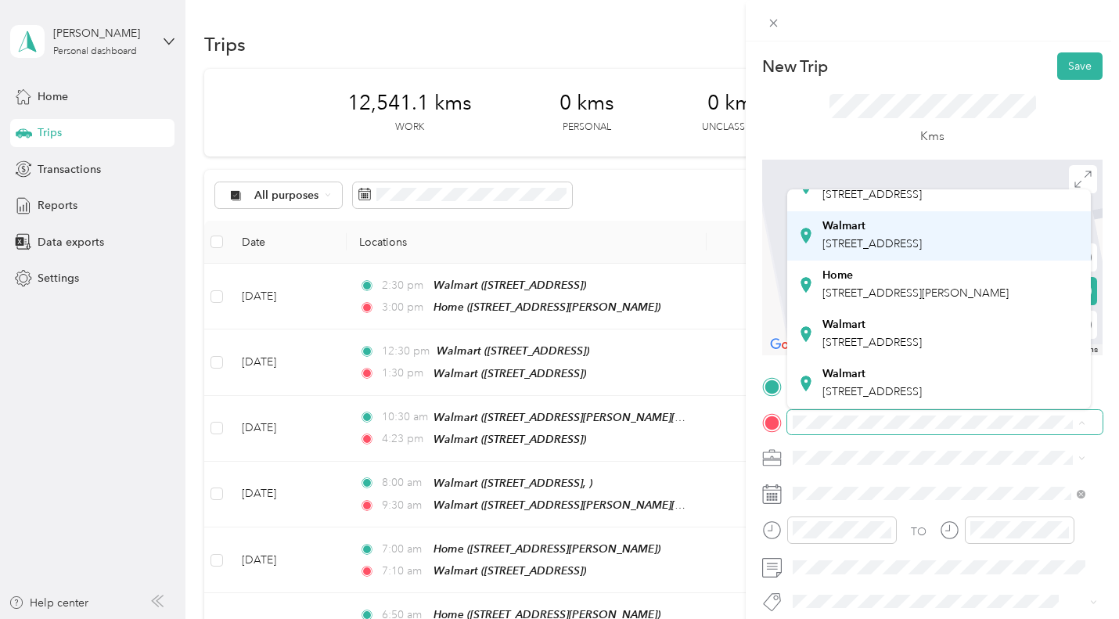
scroll to position [78, 0]
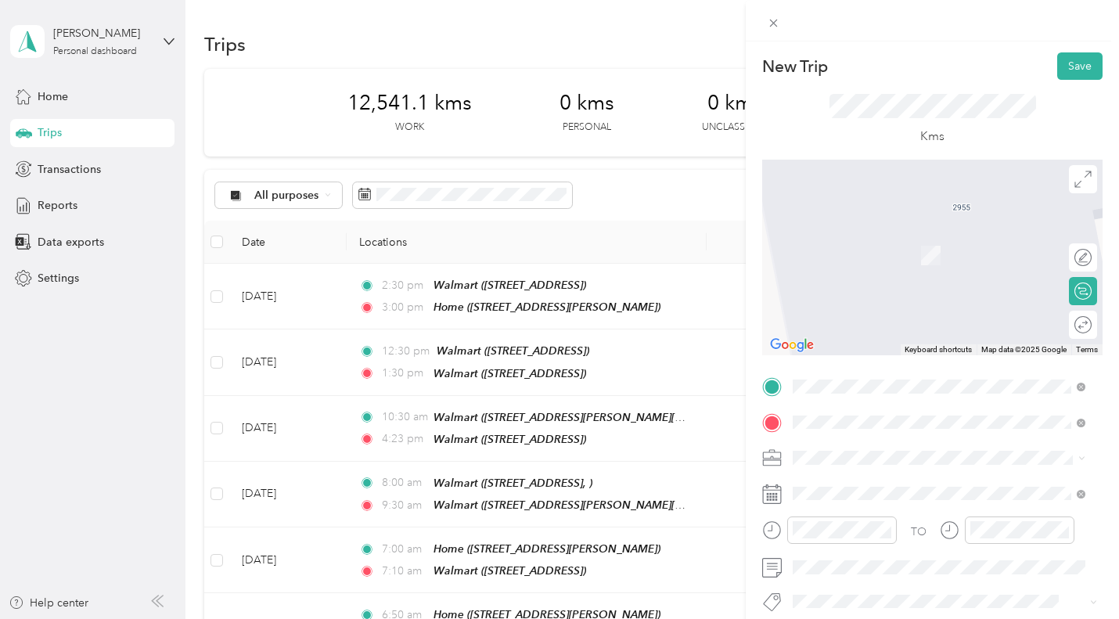
click at [885, 239] on span "[STREET_ADDRESS]" at bounding box center [871, 232] width 99 height 14
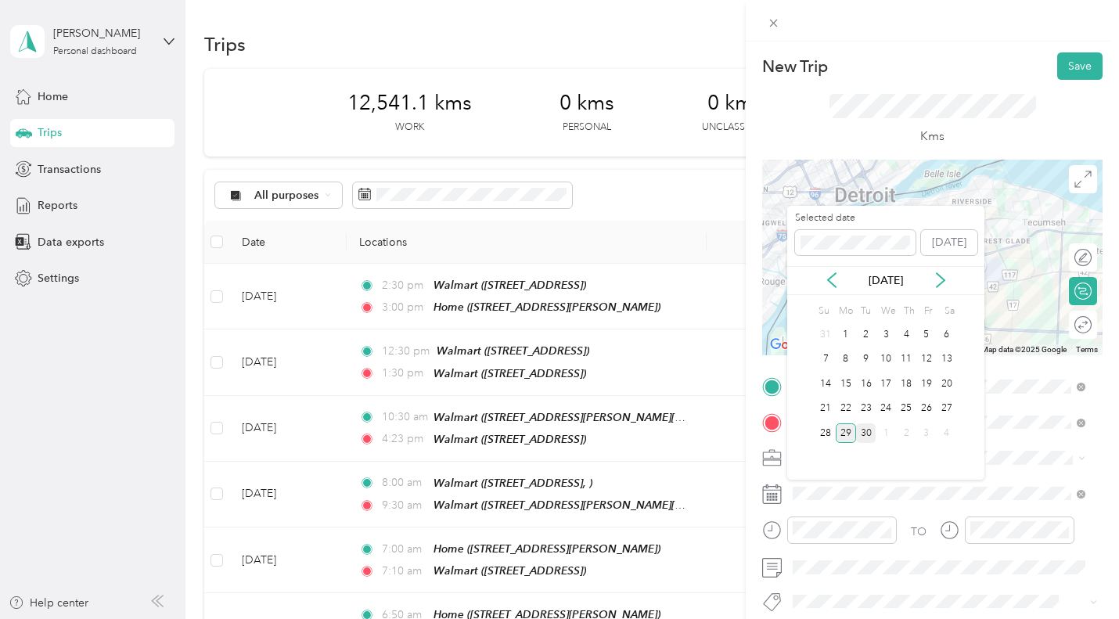
click at [870, 434] on div "30" at bounding box center [866, 433] width 20 height 20
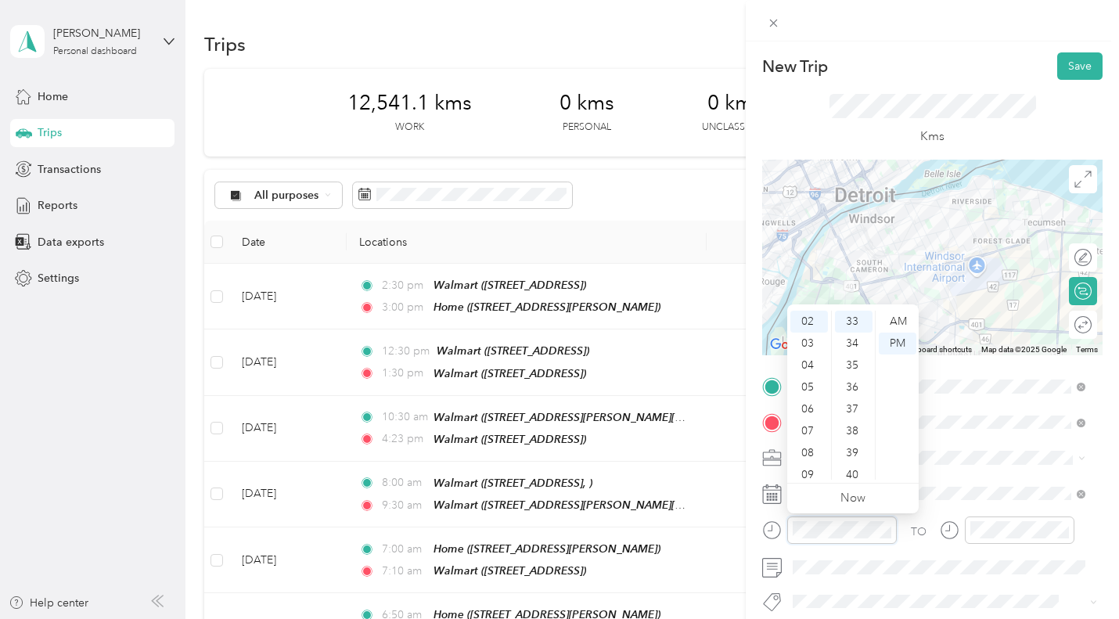
scroll to position [723, 0]
click at [819, 361] on div "04" at bounding box center [809, 366] width 38 height 22
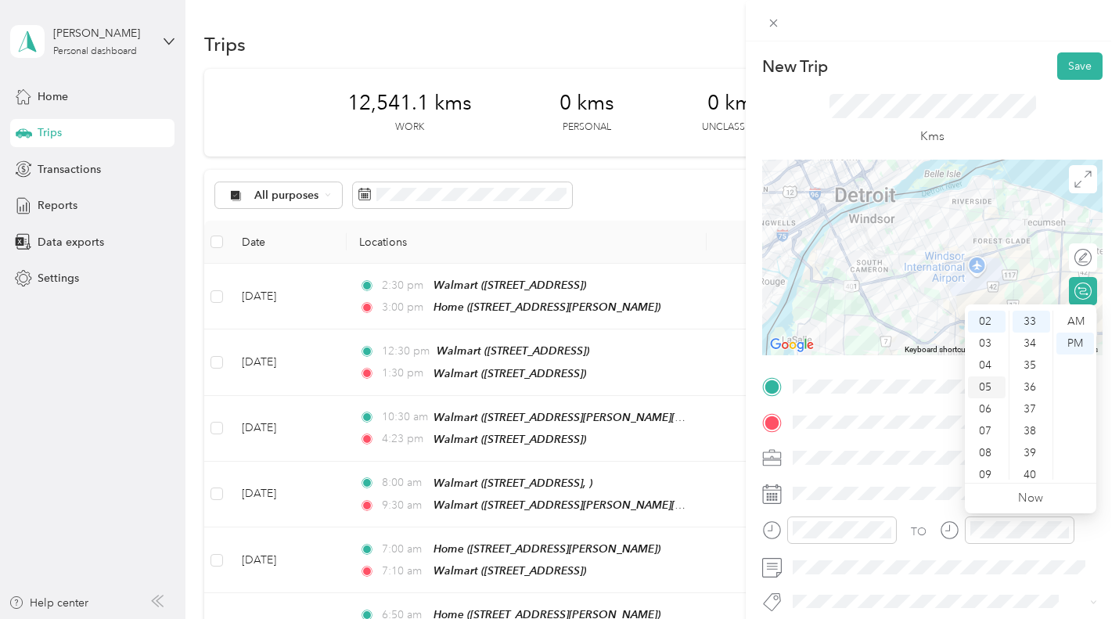
click at [990, 384] on div "05" at bounding box center [987, 387] width 38 height 22
click at [1039, 352] on div "20" at bounding box center [1032, 350] width 38 height 22
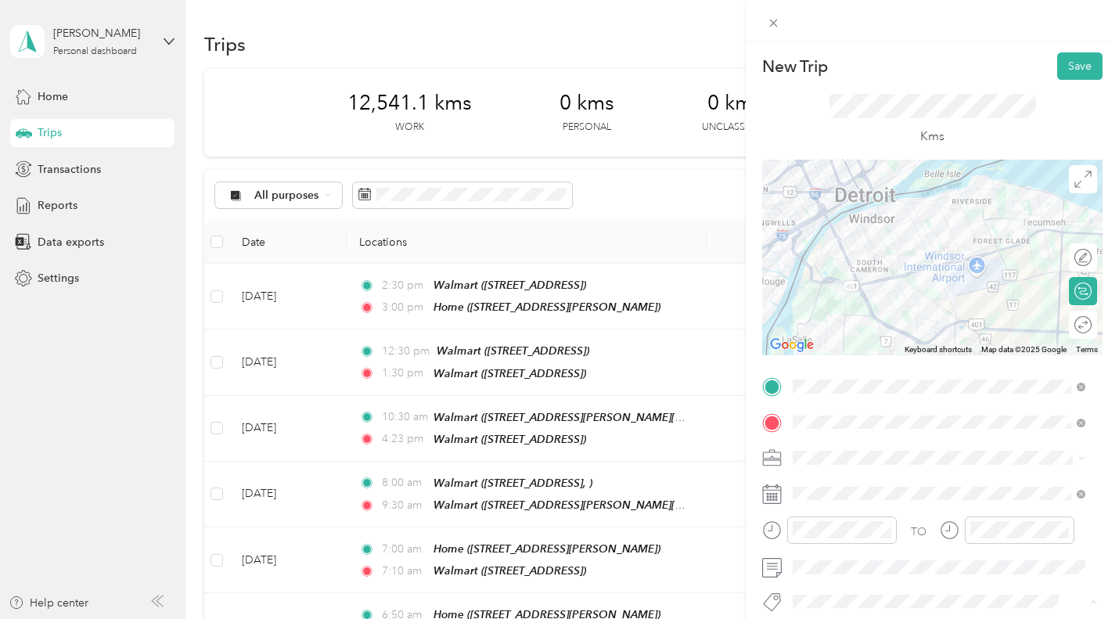
click at [841, 551] on button "P&g Continuity" at bounding box center [842, 545] width 88 height 20
click at [1060, 322] on div at bounding box center [1067, 325] width 14 height 14
click at [1078, 74] on button "Save" at bounding box center [1079, 65] width 45 height 27
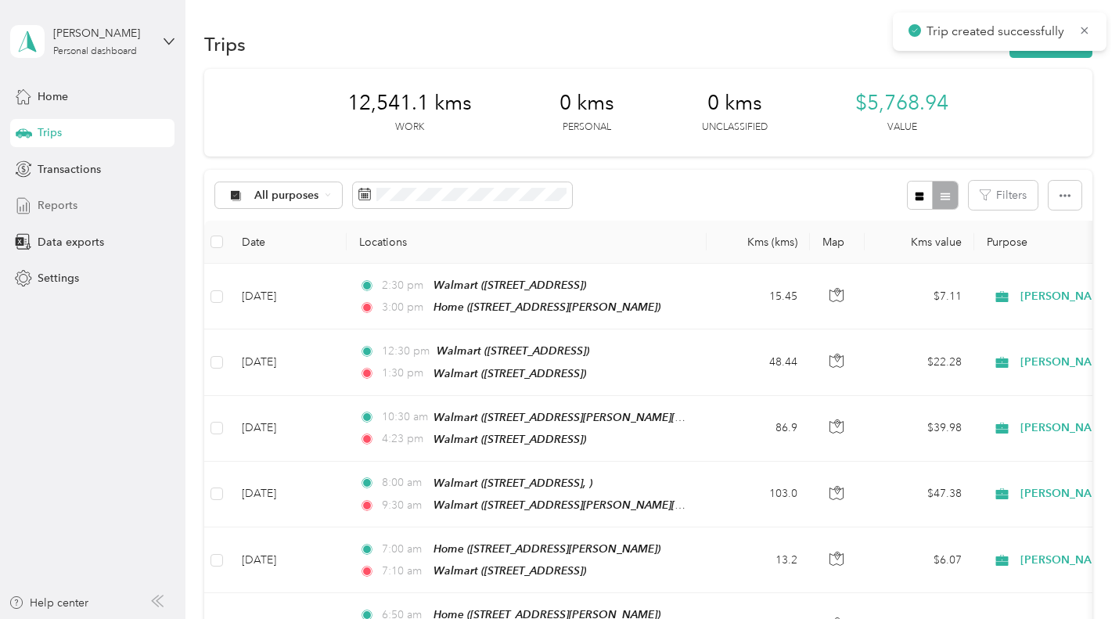
click at [63, 203] on span "Reports" at bounding box center [58, 205] width 40 height 16
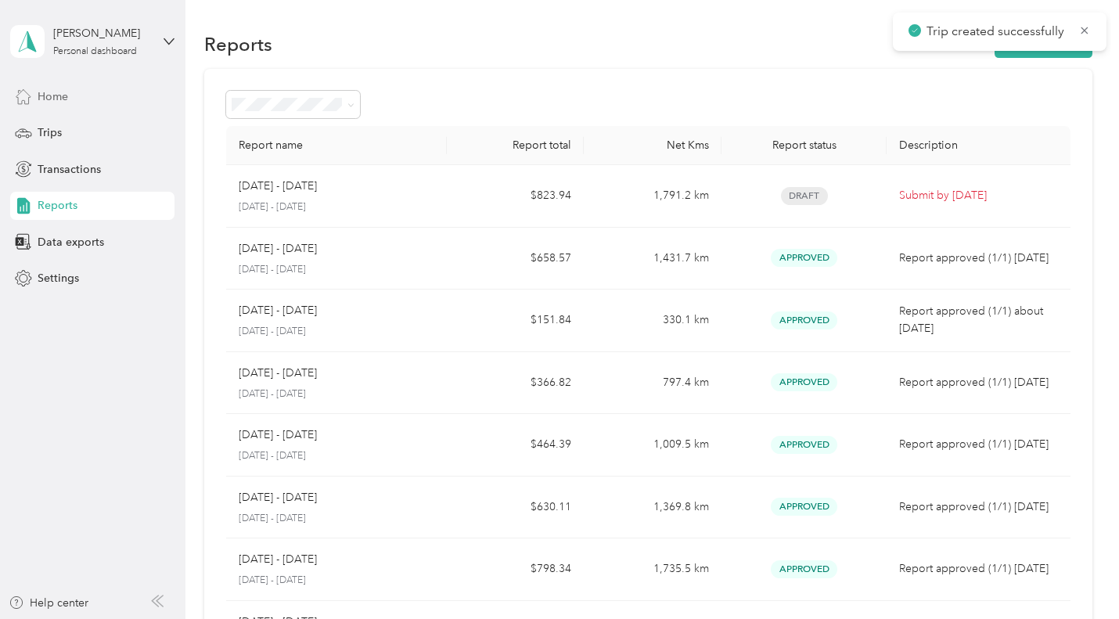
click at [52, 95] on span "Home" at bounding box center [53, 96] width 31 height 16
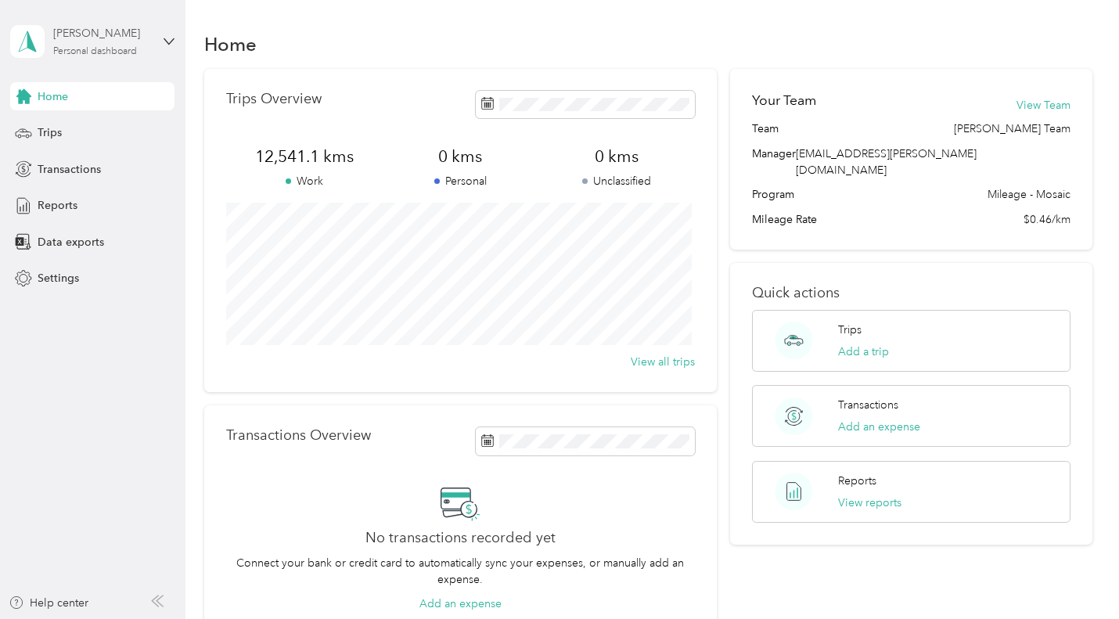
click at [87, 34] on div "[PERSON_NAME]" at bounding box center [102, 33] width 98 height 16
click at [85, 127] on div "Log out" at bounding box center [264, 128] width 484 height 27
